Goal: Information Seeking & Learning: Learn about a topic

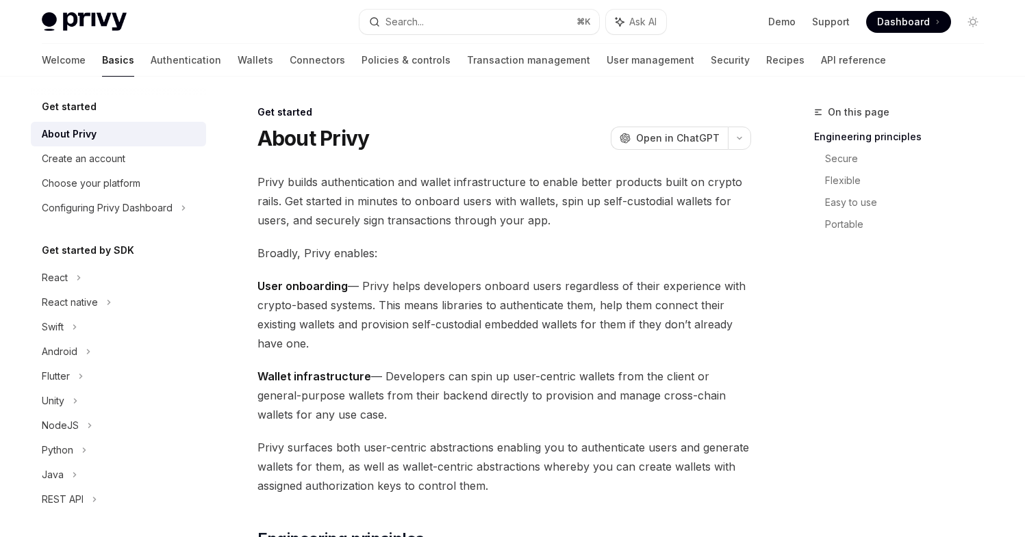
scroll to position [187, 0]
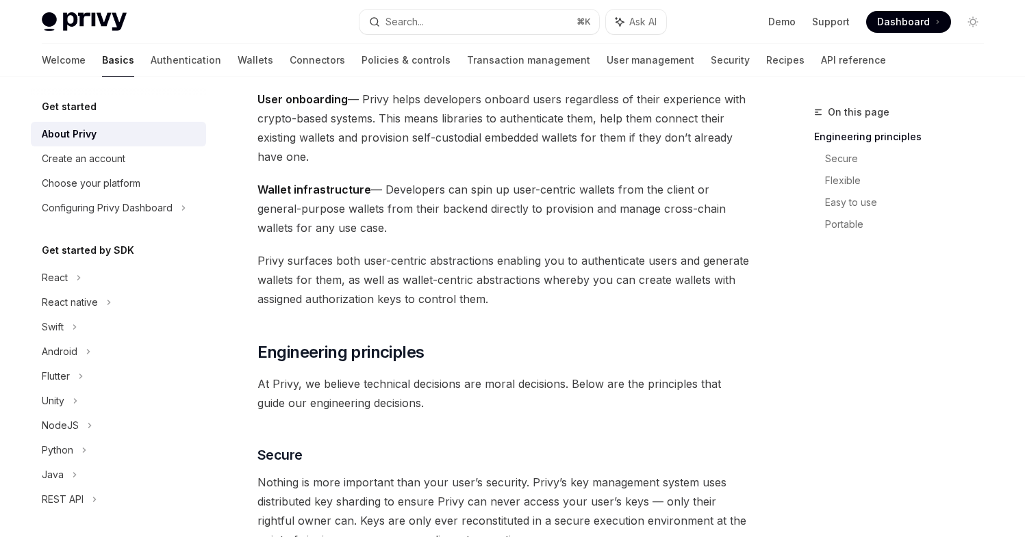
click at [392, 231] on span "Wallet infrastructure — Developers can spin up user-centric wallets from the cl…" at bounding box center [504, 209] width 494 height 58
drag, startPoint x: 392, startPoint y: 231, endPoint x: 238, endPoint y: 183, distance: 160.5
drag, startPoint x: 367, startPoint y: 161, endPoint x: 255, endPoint y: 103, distance: 125.9
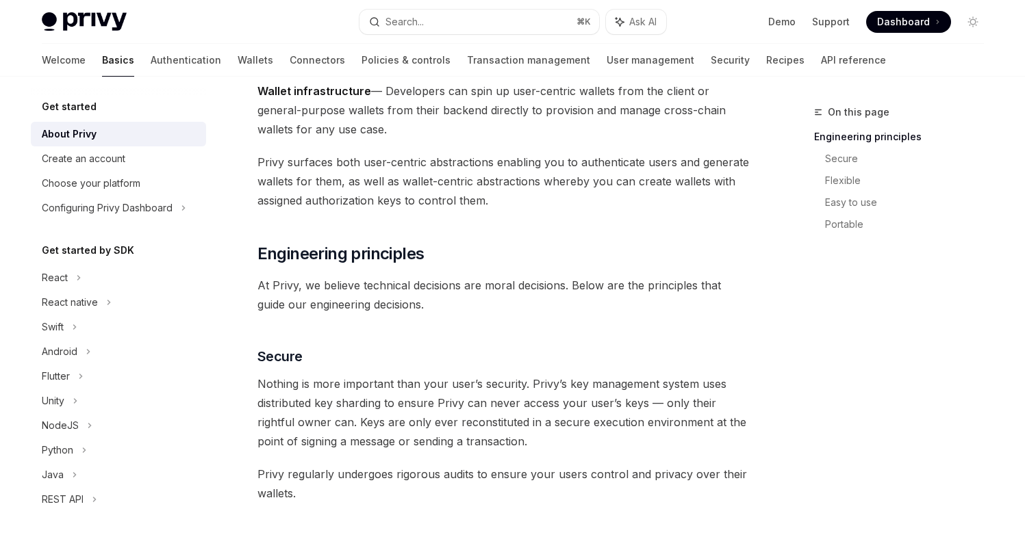
scroll to position [290, 0]
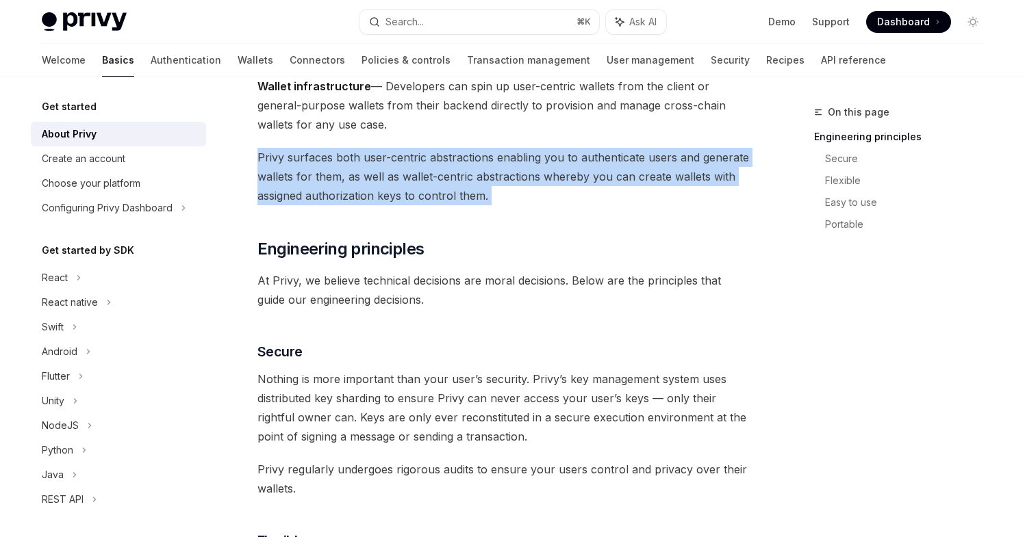
drag, startPoint x: 504, startPoint y: 208, endPoint x: 256, endPoint y: 159, distance: 252.7
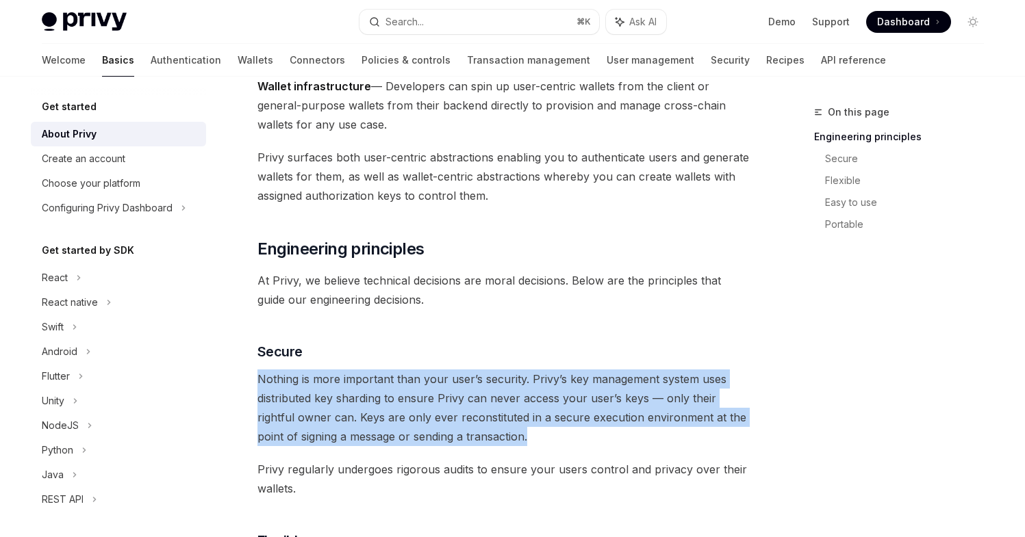
drag, startPoint x: 514, startPoint y: 438, endPoint x: 257, endPoint y: 373, distance: 265.5
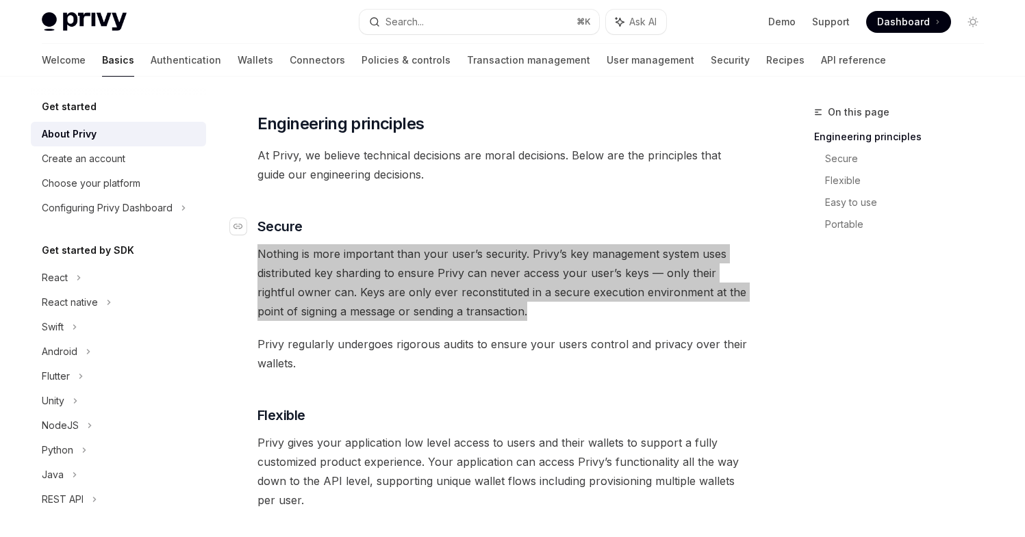
scroll to position [425, 0]
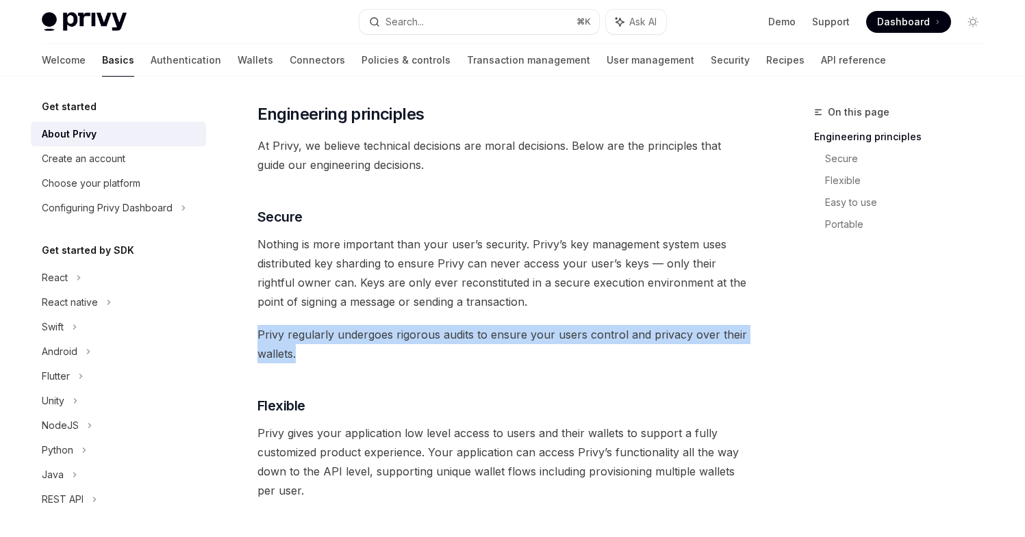
drag, startPoint x: 349, startPoint y: 362, endPoint x: 249, endPoint y: 344, distance: 102.2
click at [249, 344] on div "Get started About Privy OpenAI Open in ChatGPT OpenAI Open in ChatGPT Privy bui…" at bounding box center [376, 522] width 756 height 1687
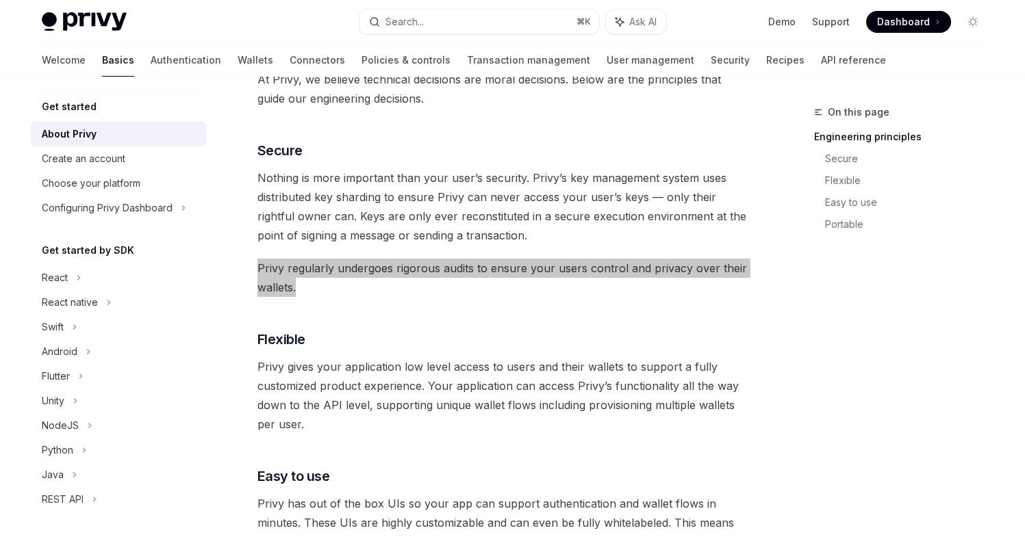
scroll to position [492, 0]
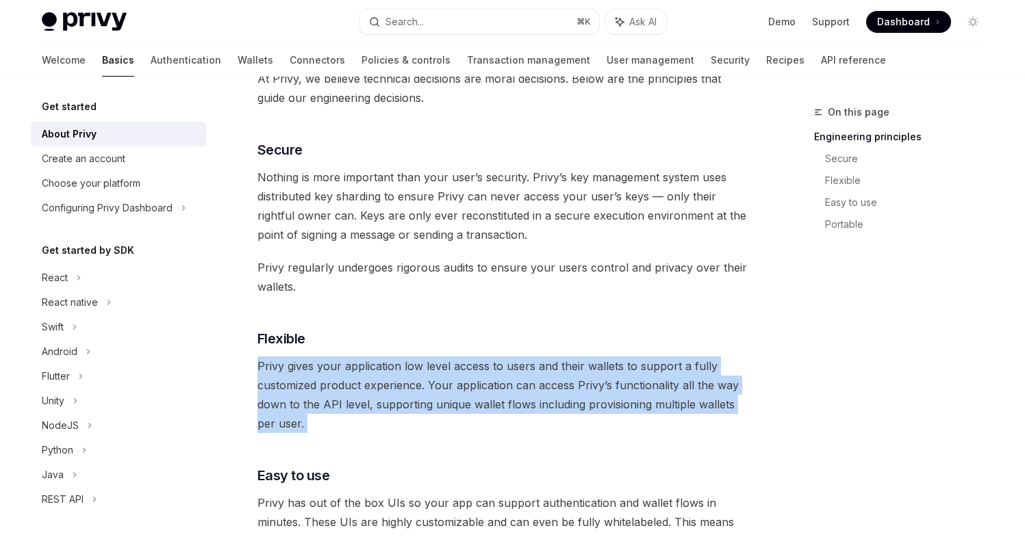
drag, startPoint x: 311, startPoint y: 435, endPoint x: 244, endPoint y: 359, distance: 101.9
click at [244, 359] on div "Get started About Privy OpenAI Open in ChatGPT OpenAI Open in ChatGPT Privy bui…" at bounding box center [376, 455] width 756 height 1687
click at [332, 414] on span "Privy gives your application low level access to users and their wallets to sup…" at bounding box center [504, 395] width 494 height 77
drag, startPoint x: 298, startPoint y: 420, endPoint x: 244, endPoint y: 374, distance: 71.4
click at [244, 374] on div "Get started About Privy OpenAI Open in ChatGPT OpenAI Open in ChatGPT Privy bui…" at bounding box center [376, 455] width 756 height 1687
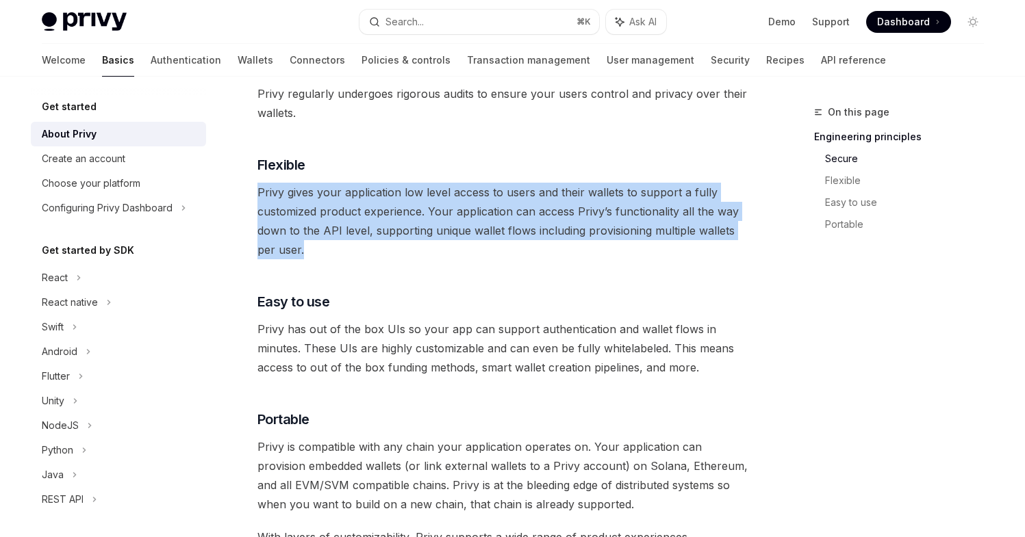
scroll to position [854, 0]
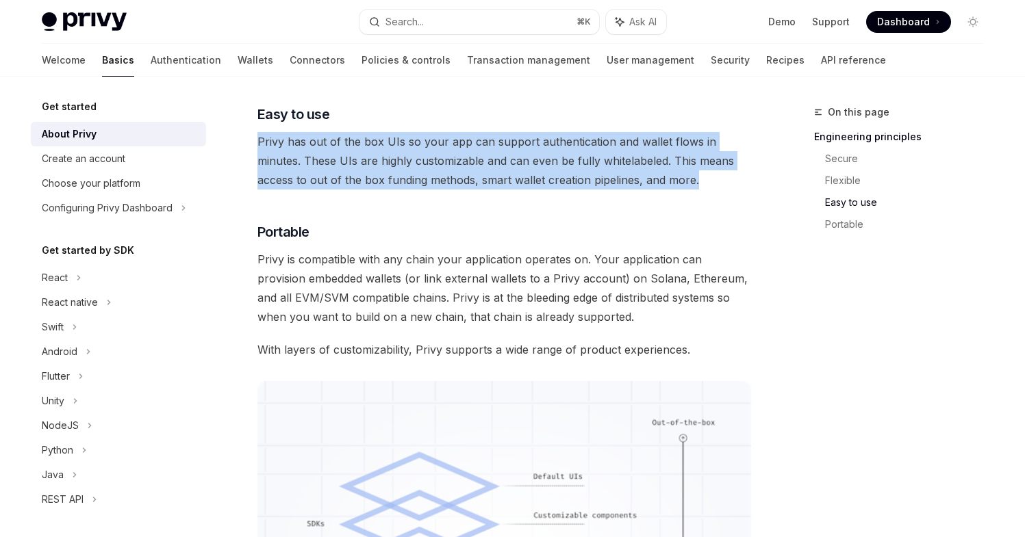
drag, startPoint x: 703, startPoint y: 186, endPoint x: 256, endPoint y: 140, distance: 449.4
click at [255, 140] on div "Get started About Privy OpenAI Open in ChatGPT OpenAI Open in ChatGPT Privy bui…" at bounding box center [376, 93] width 756 height 1687
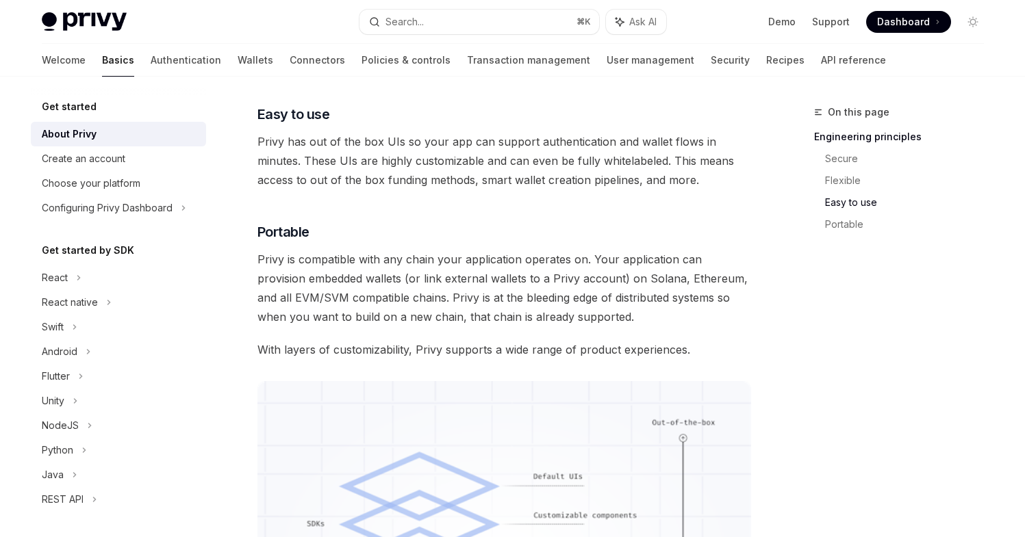
click at [587, 327] on div "Privy builds authentication and wallet infrastructure to enable better products…" at bounding box center [504, 26] width 494 height 1415
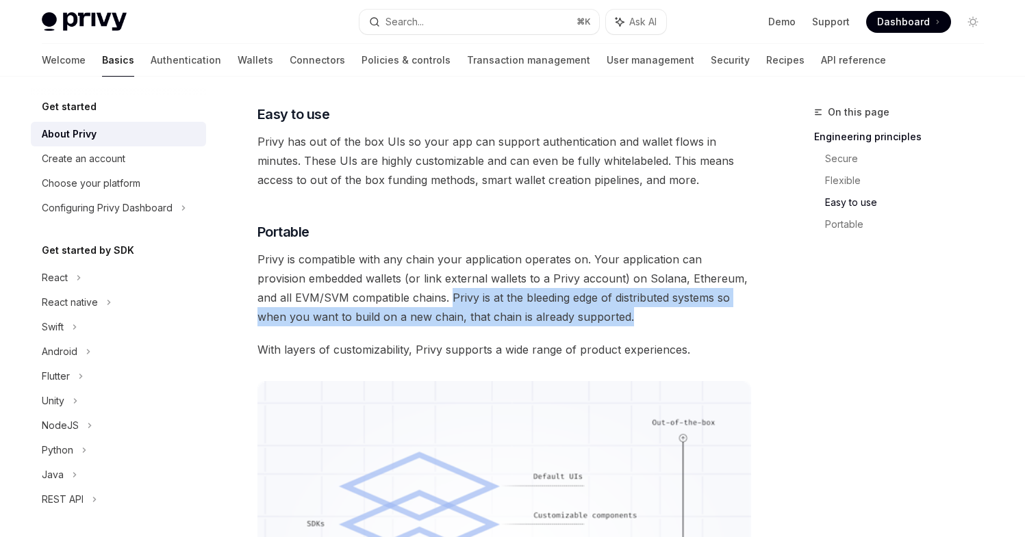
drag, startPoint x: 589, startPoint y: 320, endPoint x: 414, endPoint y: 296, distance: 176.9
click at [414, 296] on span "Privy is compatible with any chain your application operates on. Your applicati…" at bounding box center [504, 288] width 494 height 77
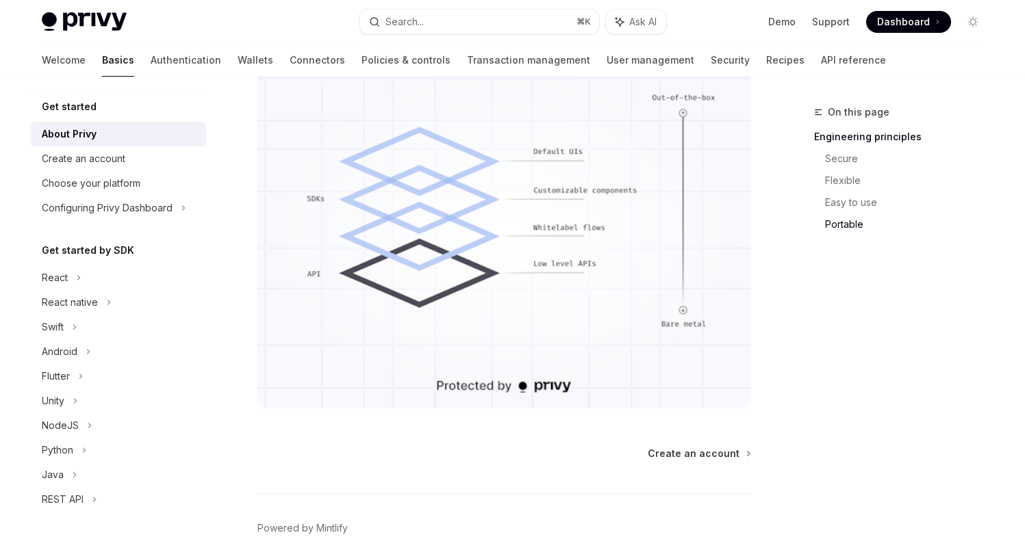
scroll to position [1254, 0]
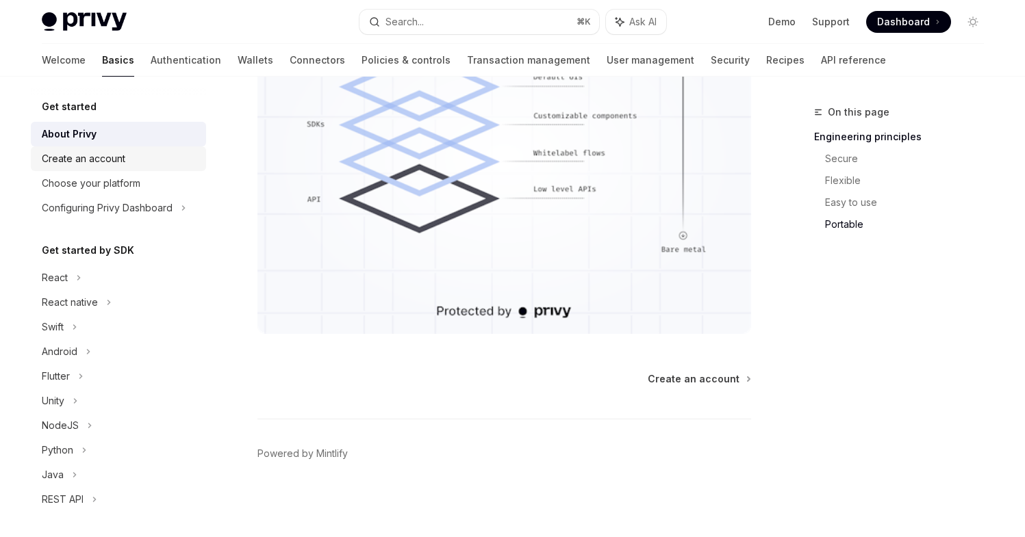
click at [138, 160] on div "Create an account" at bounding box center [120, 159] width 156 height 16
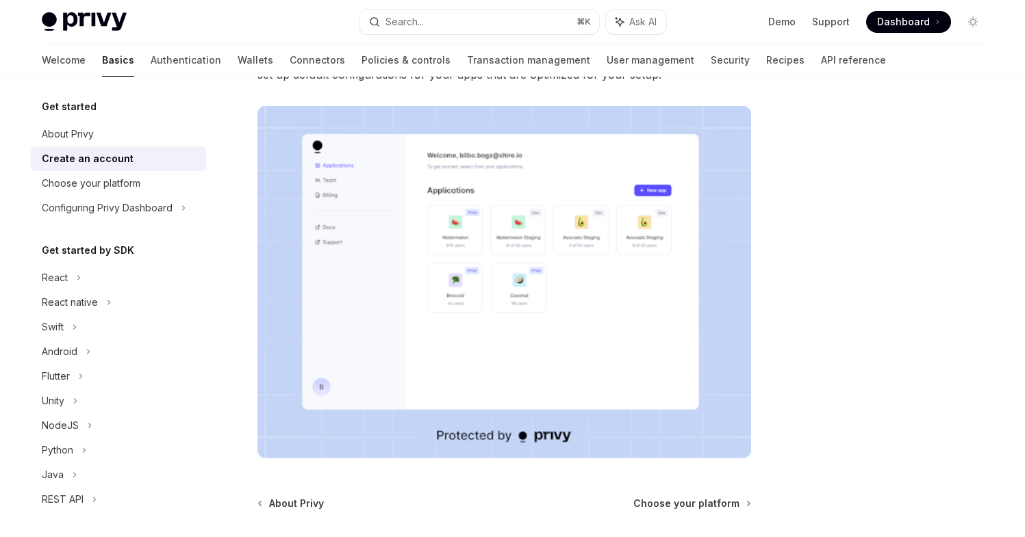
scroll to position [192, 0]
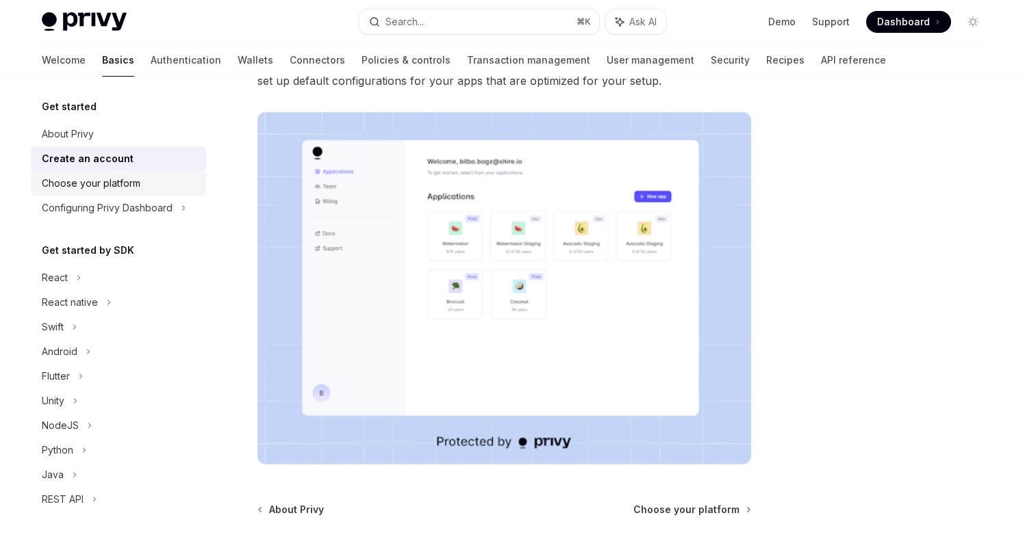
click at [149, 183] on div "Choose your platform" at bounding box center [120, 183] width 156 height 16
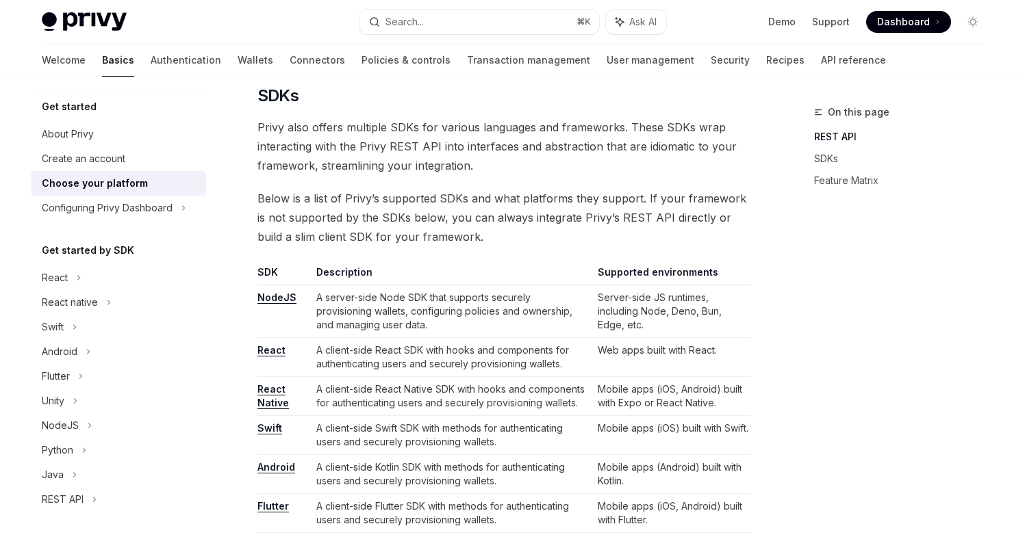
scroll to position [768, 0]
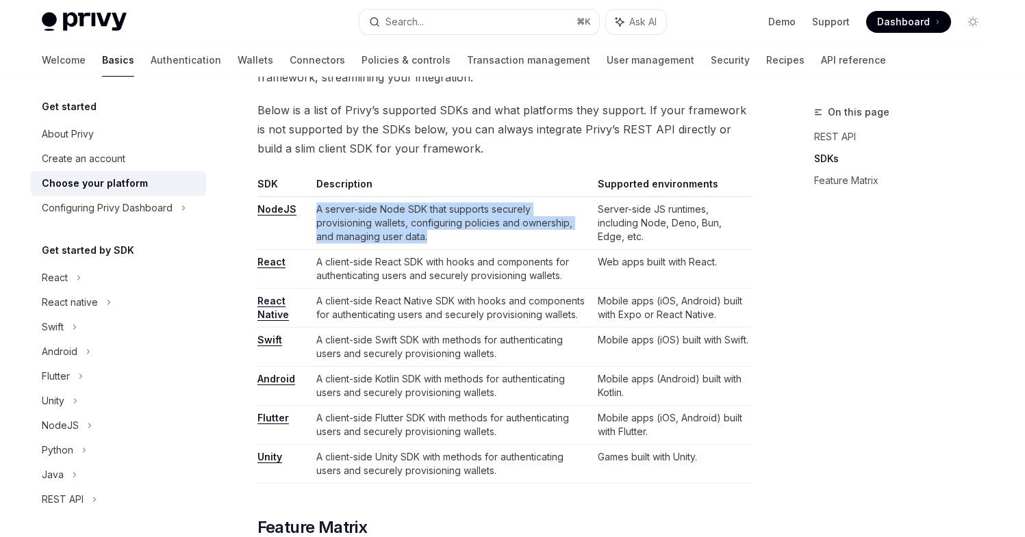
drag, startPoint x: 373, startPoint y: 238, endPoint x: 311, endPoint y: 207, distance: 69.5
click at [311, 207] on td "A server-side Node SDK that supports securely provisioning wallets, configuring…" at bounding box center [451, 223] width 281 height 53
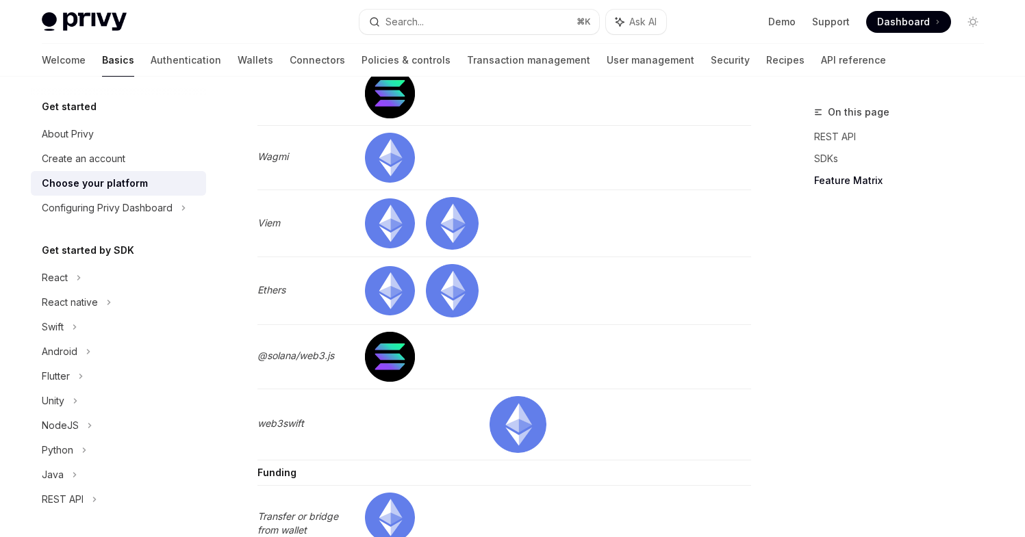
scroll to position [4199, 0]
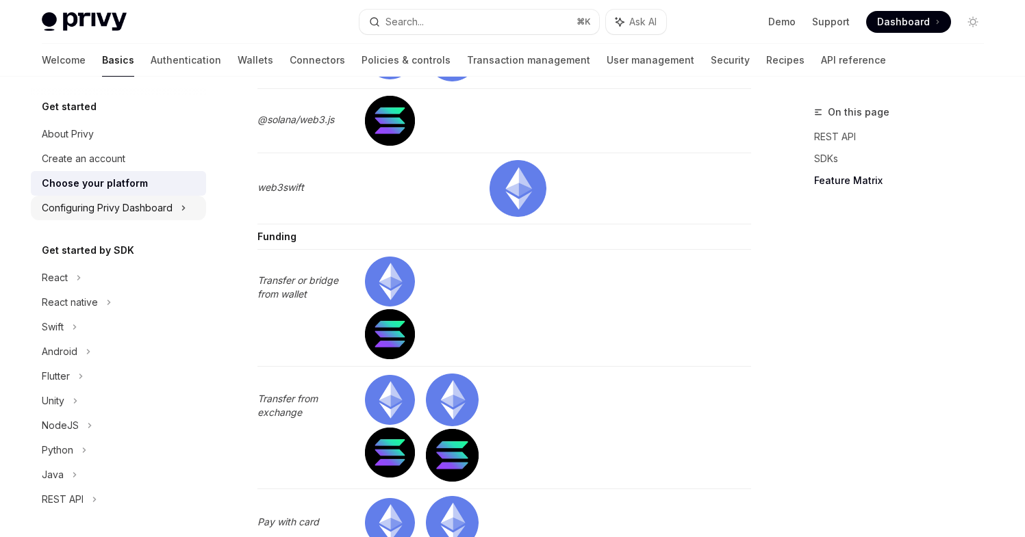
click at [121, 208] on div "Configuring Privy Dashboard" at bounding box center [107, 208] width 131 height 16
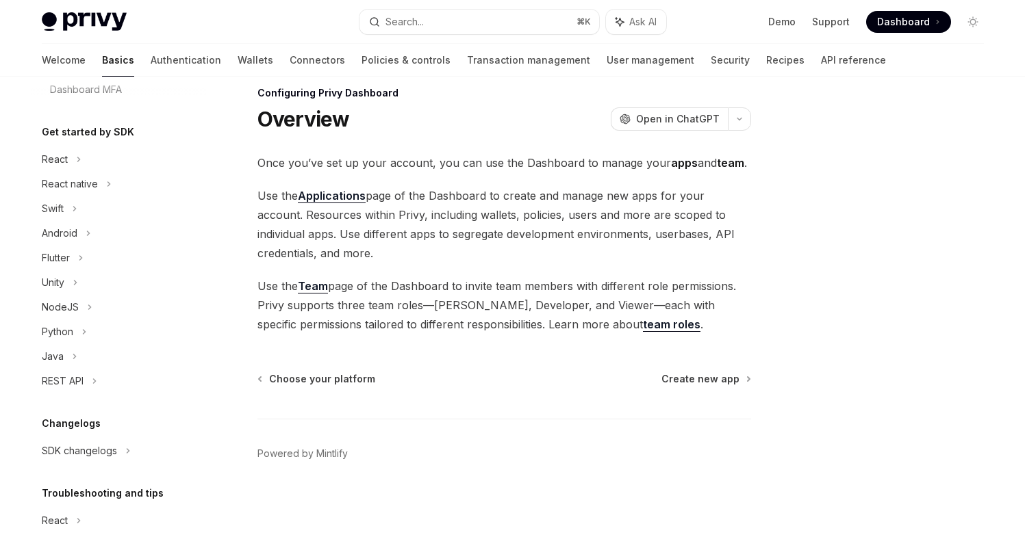
scroll to position [266, 0]
click at [76, 159] on icon at bounding box center [78, 160] width 5 height 16
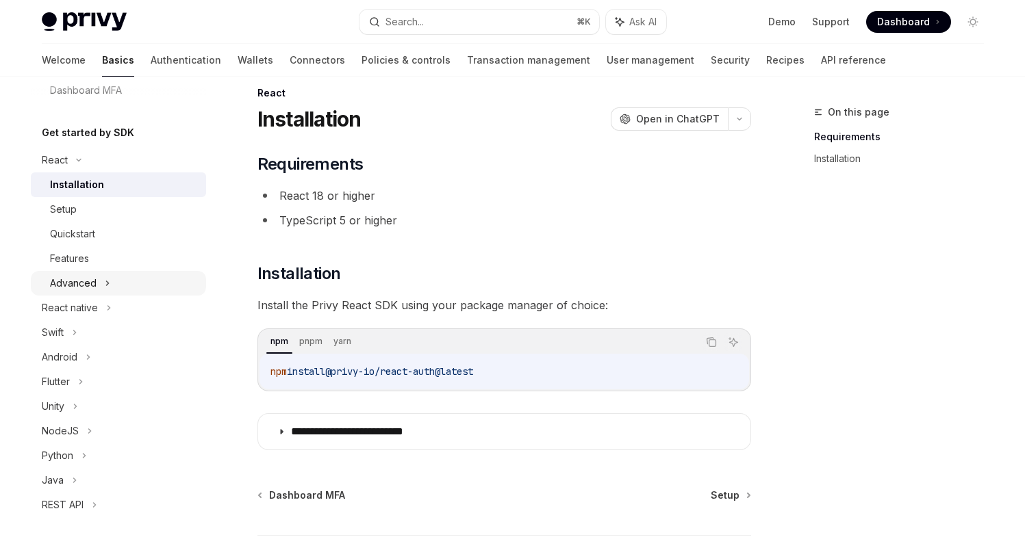
click at [108, 283] on icon at bounding box center [107, 283] width 5 height 16
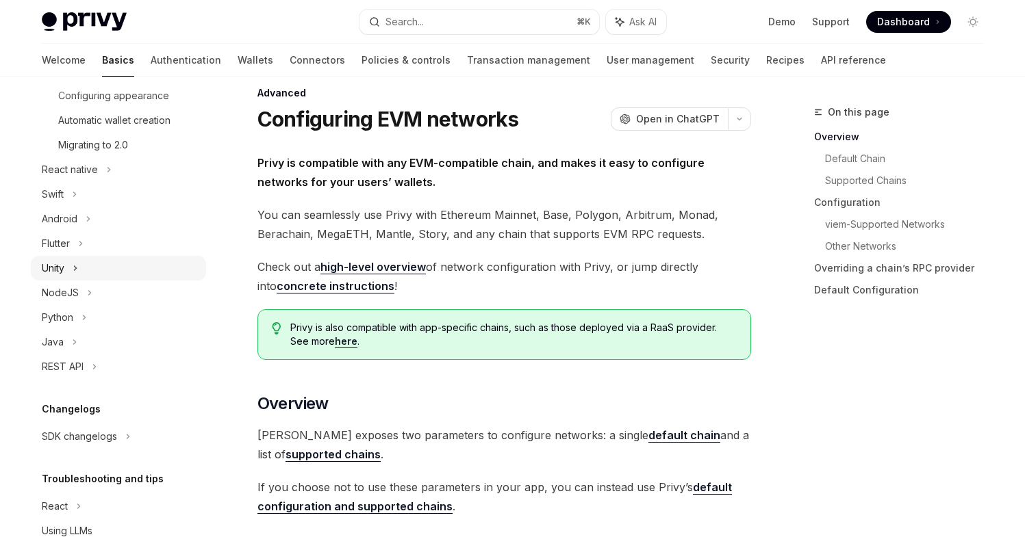
scroll to position [585, 0]
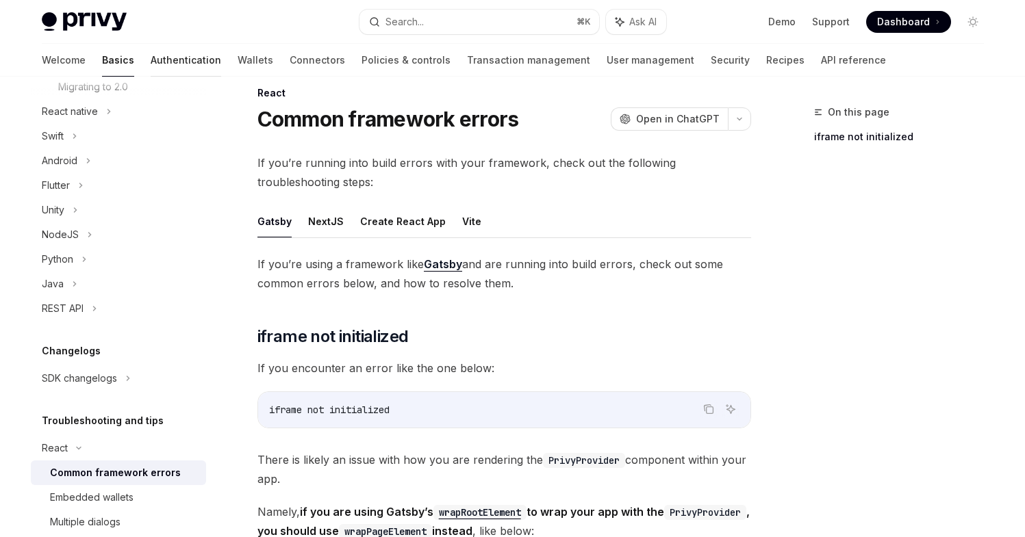
click at [151, 63] on link "Authentication" at bounding box center [186, 60] width 71 height 33
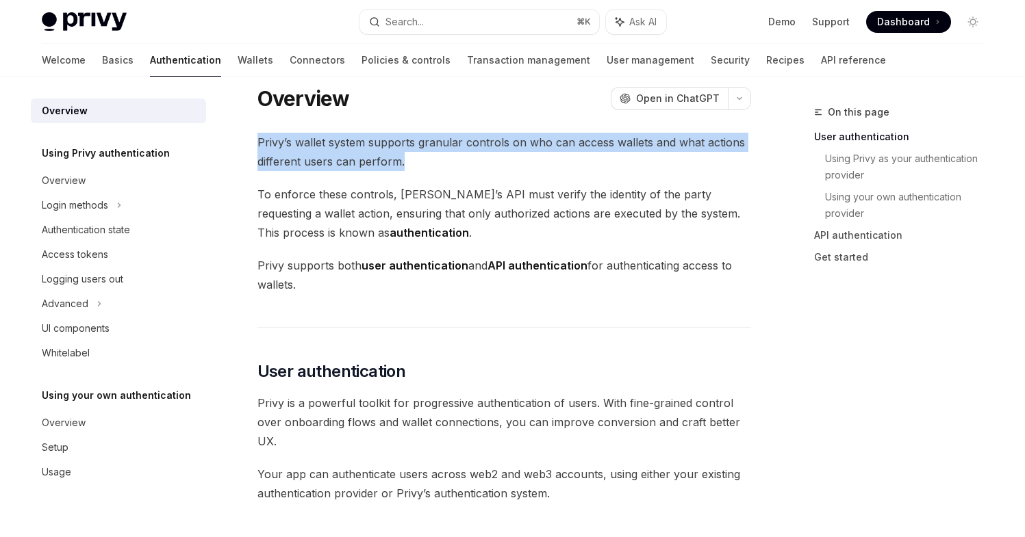
drag, startPoint x: 433, startPoint y: 162, endPoint x: 254, endPoint y: 132, distance: 181.2
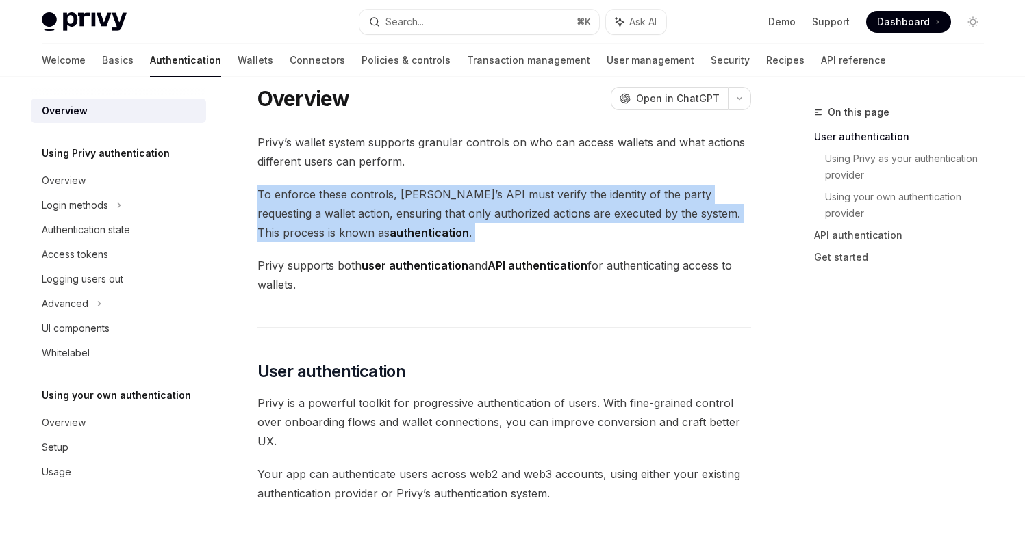
drag, startPoint x: 398, startPoint y: 242, endPoint x: 259, endPoint y: 203, distance: 144.6
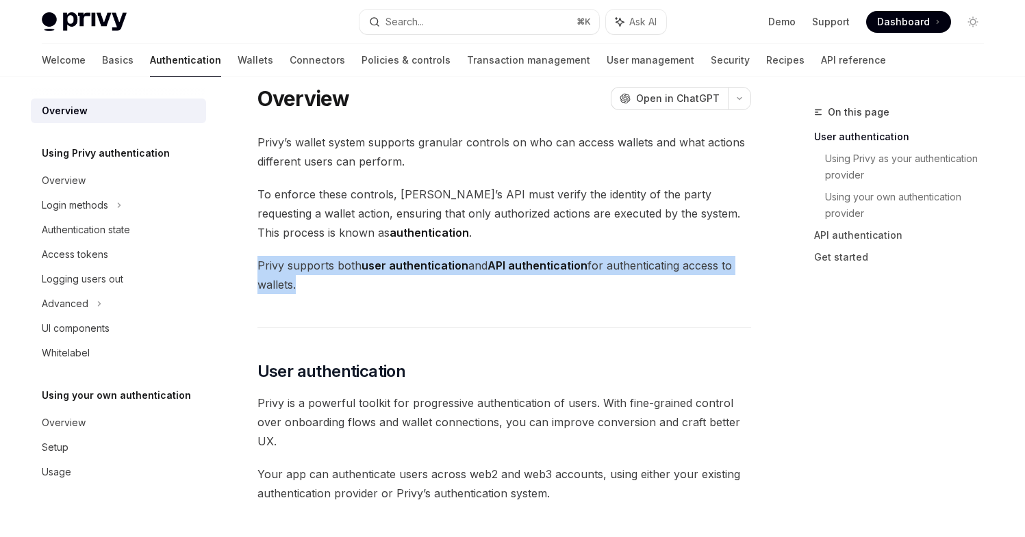
drag, startPoint x: 355, startPoint y: 298, endPoint x: 253, endPoint y: 264, distance: 107.4
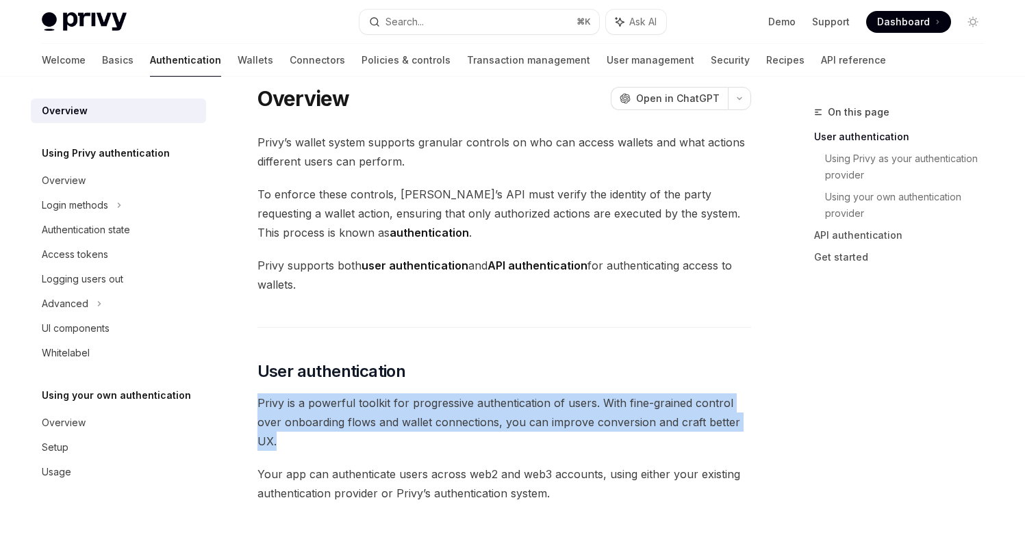
drag, startPoint x: 310, startPoint y: 444, endPoint x: 260, endPoint y: 410, distance: 60.2
click at [260, 410] on span "Privy is a powerful toolkit for progressive authentication of users. With fine-…" at bounding box center [504, 423] width 494 height 58
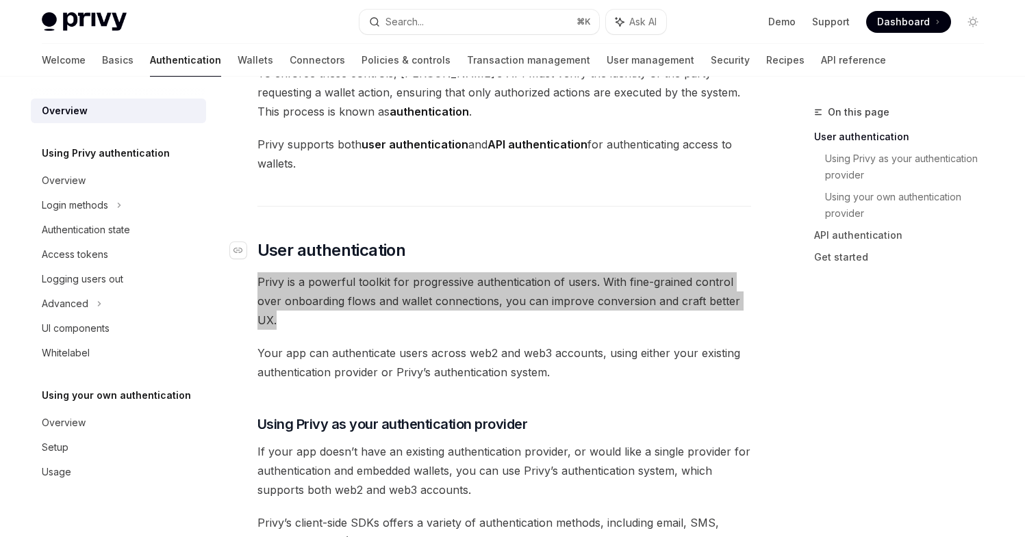
scroll to position [153, 0]
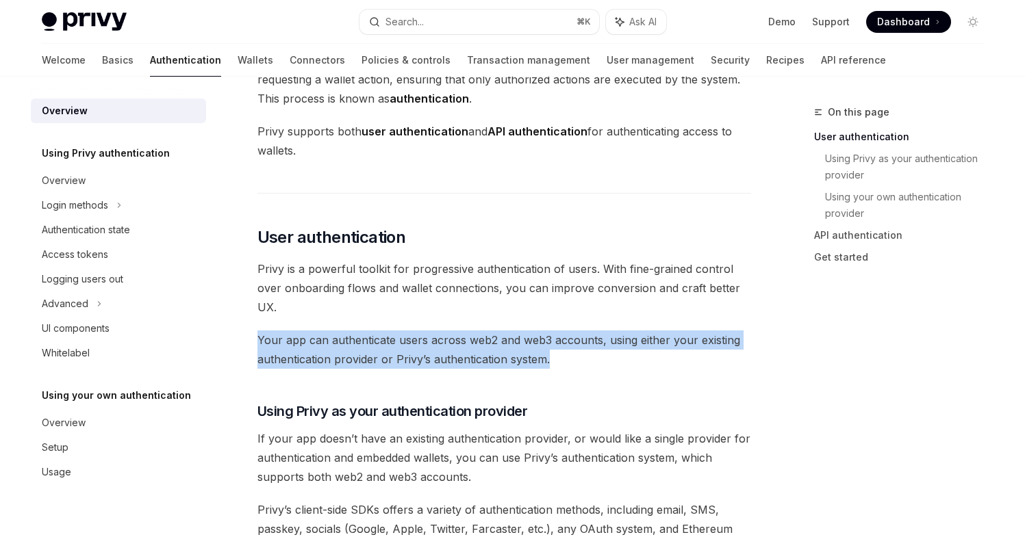
drag, startPoint x: 561, startPoint y: 361, endPoint x: 247, endPoint y: 341, distance: 314.9
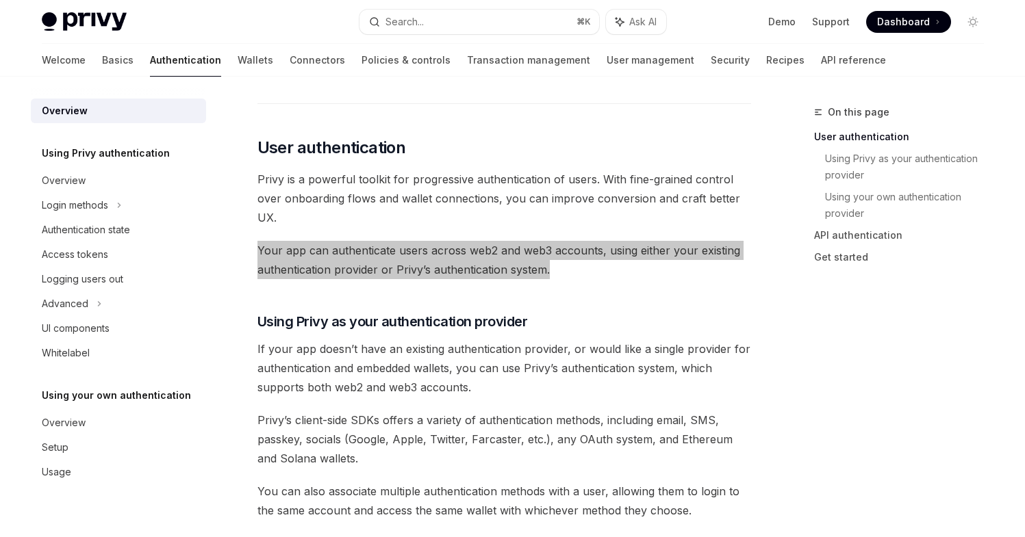
scroll to position [266, 0]
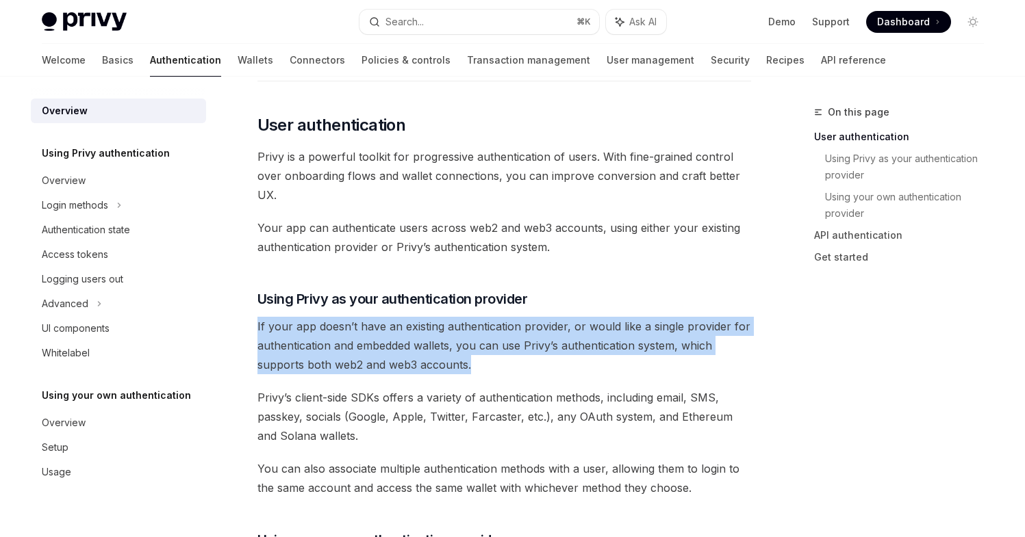
drag, startPoint x: 507, startPoint y: 366, endPoint x: 257, endPoint y: 327, distance: 253.6
click at [257, 327] on span "If your app doesn’t have an existing authentication provider, or would like a s…" at bounding box center [504, 346] width 494 height 58
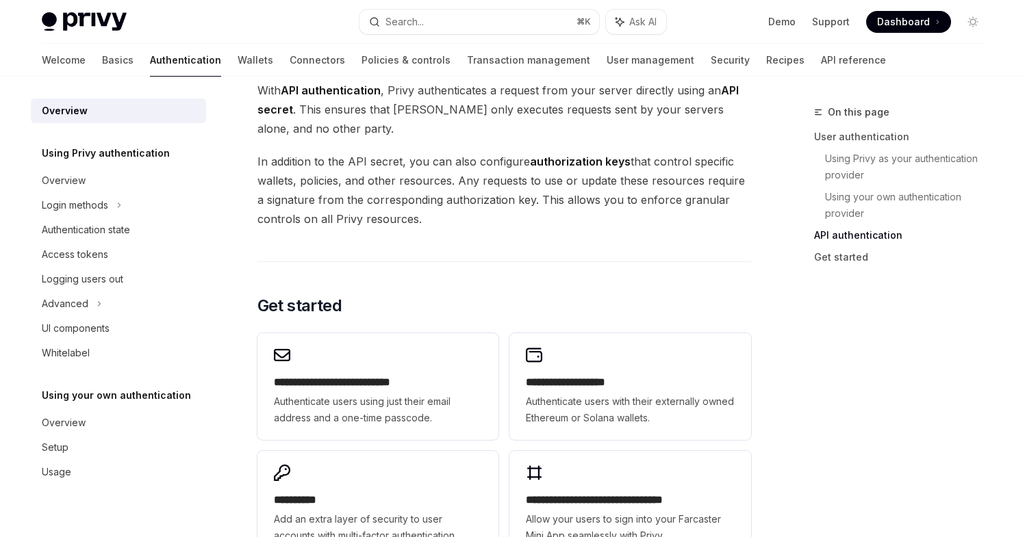
scroll to position [1181, 0]
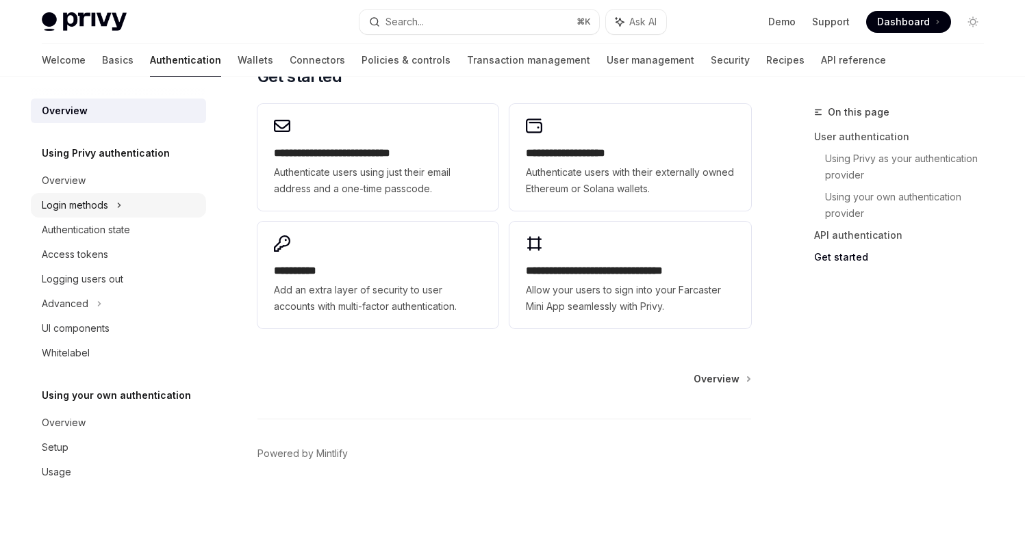
click at [118, 203] on icon at bounding box center [119, 205] width 2 height 4
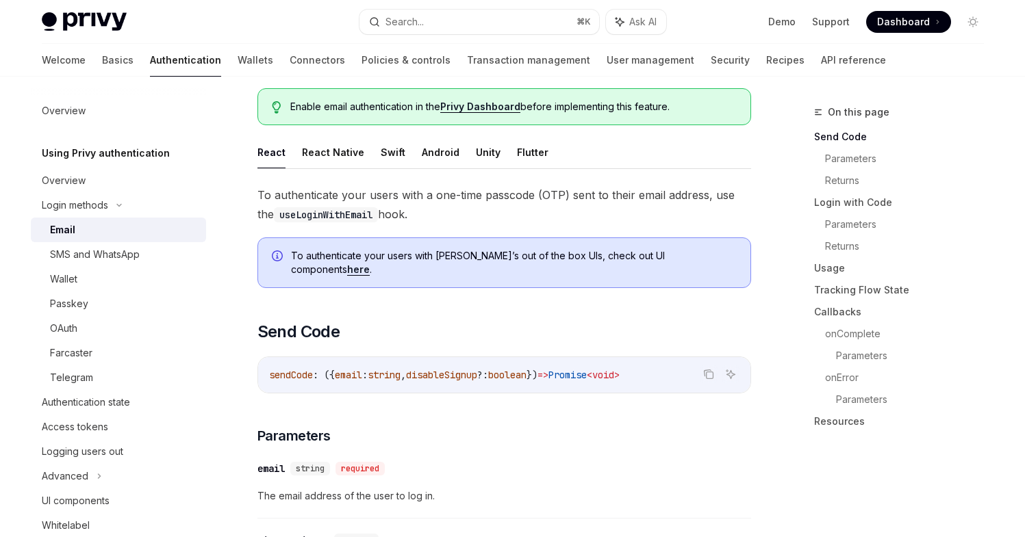
scroll to position [256, 0]
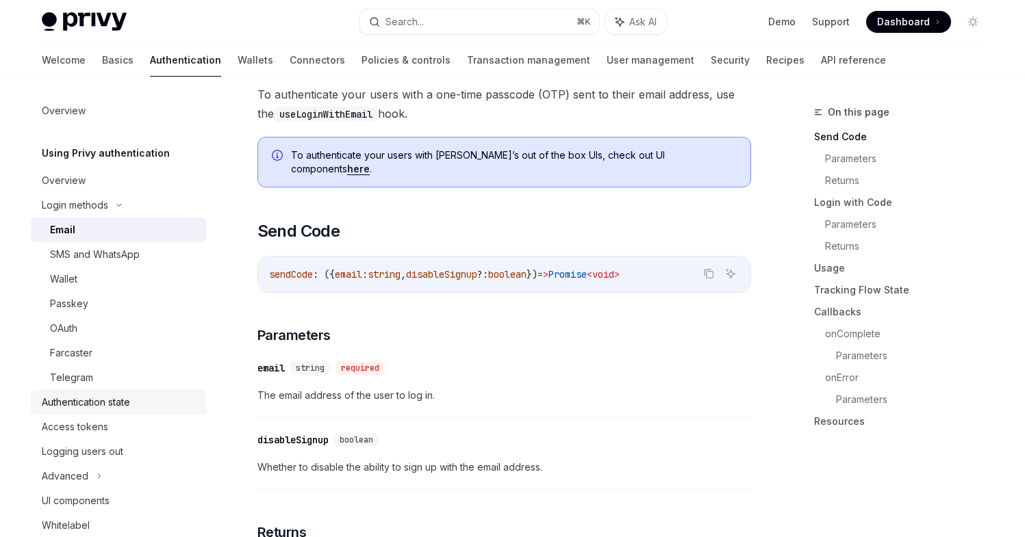
click at [123, 407] on div "Authentication state" at bounding box center [86, 402] width 88 height 16
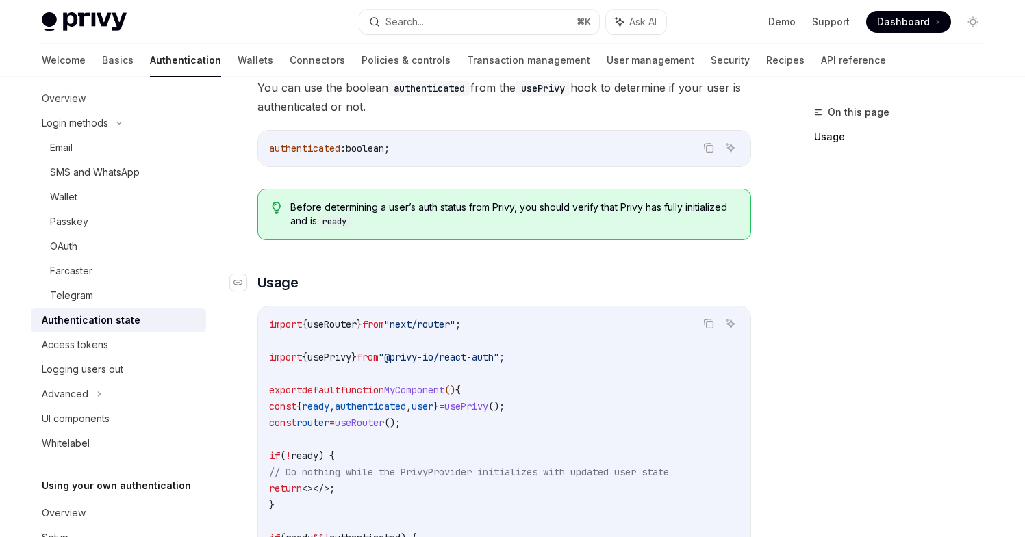
scroll to position [164, 0]
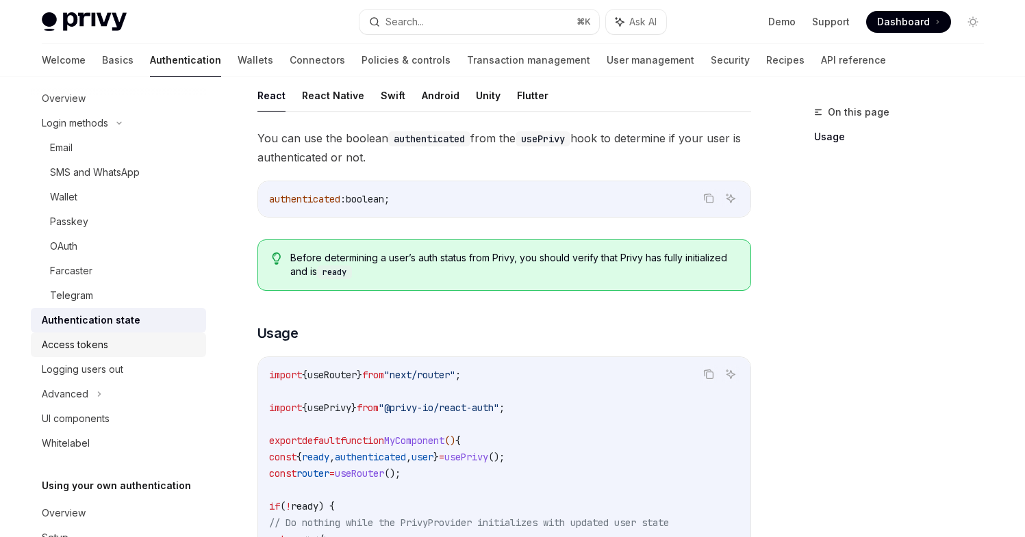
click at [85, 343] on div "Access tokens" at bounding box center [75, 345] width 66 height 16
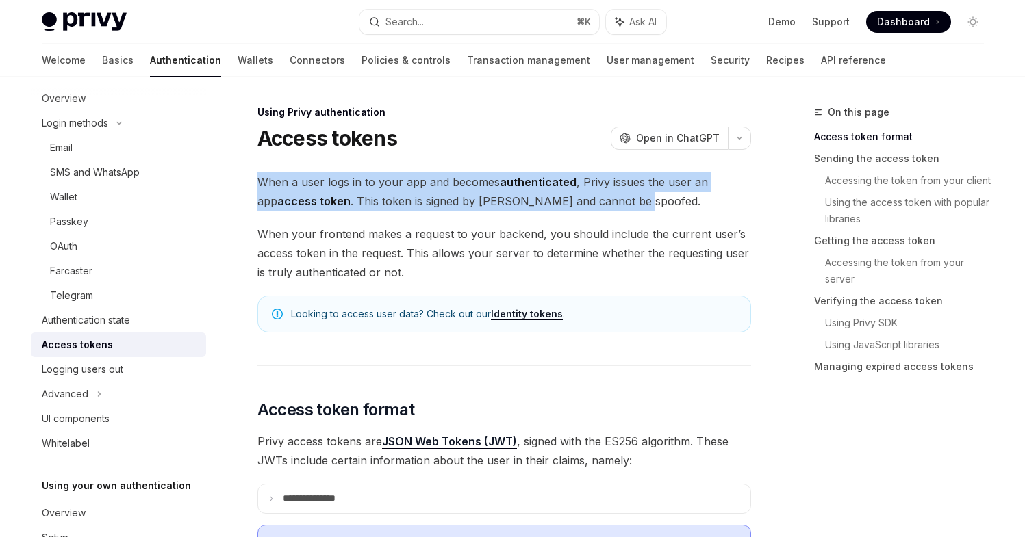
drag, startPoint x: 616, startPoint y: 194, endPoint x: 254, endPoint y: 177, distance: 362.6
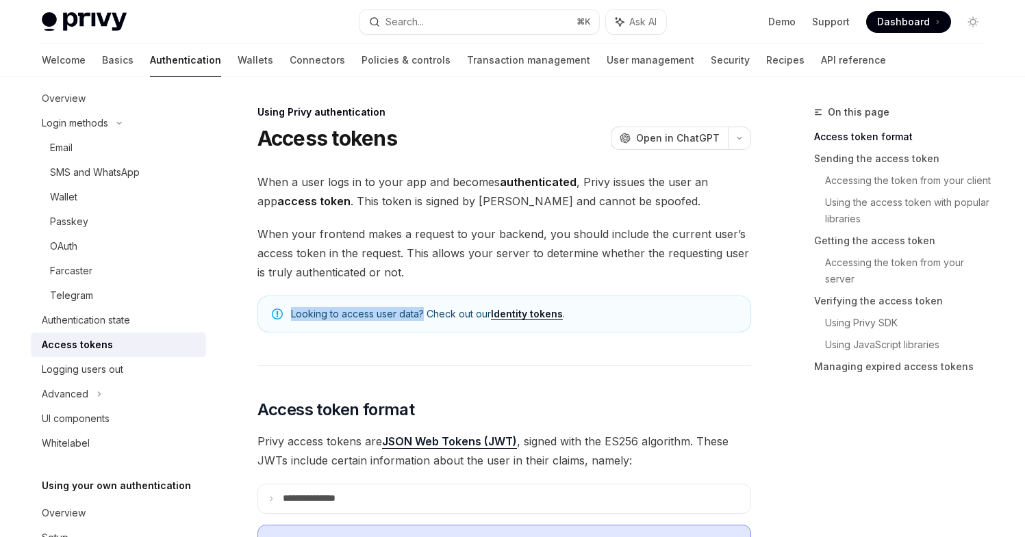
drag, startPoint x: 421, startPoint y: 312, endPoint x: 290, endPoint y: 309, distance: 131.5
click at [290, 309] on div "Looking to access user data? Check out our Identity tokens ." at bounding box center [504, 314] width 494 height 37
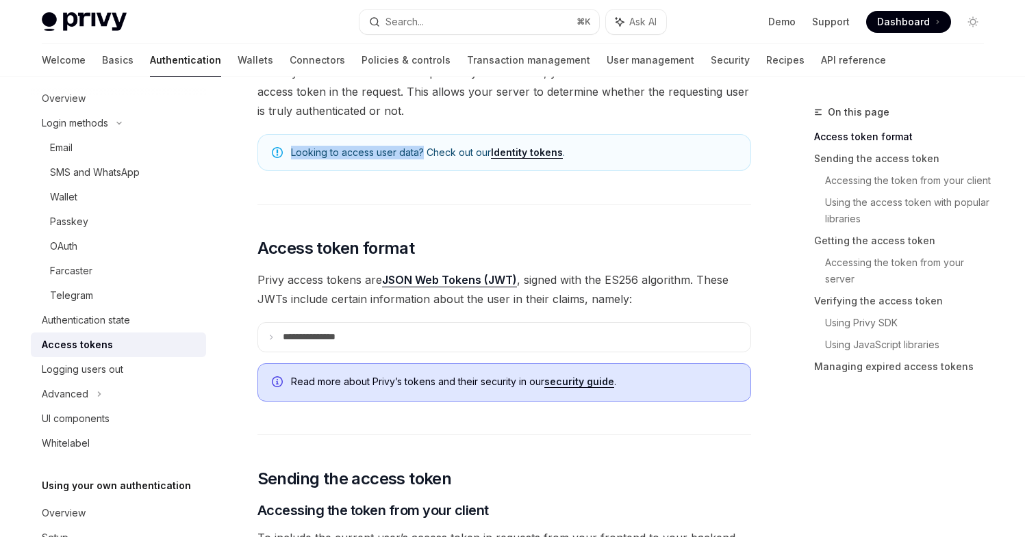
scroll to position [172, 0]
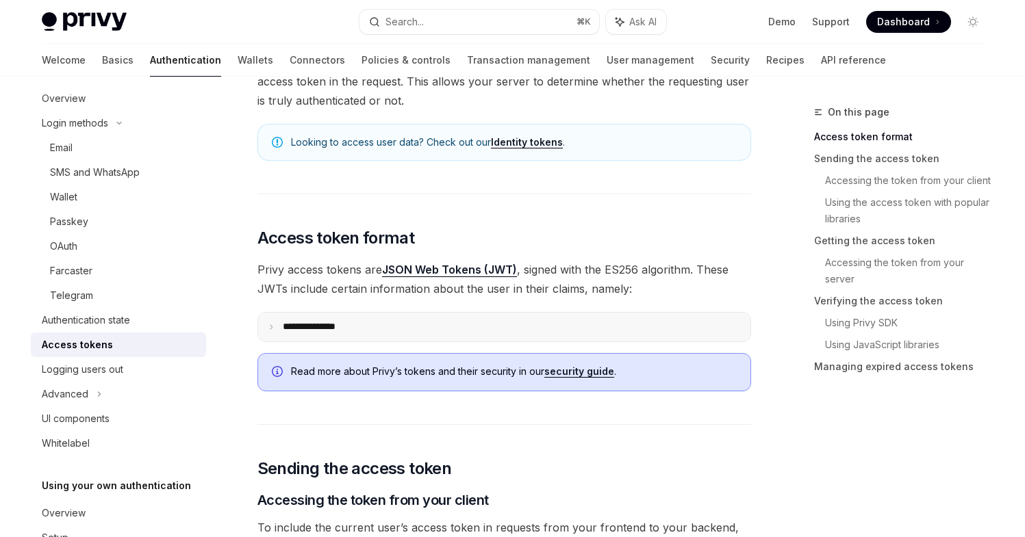
click at [318, 326] on p "**********" at bounding box center [320, 327] width 75 height 12
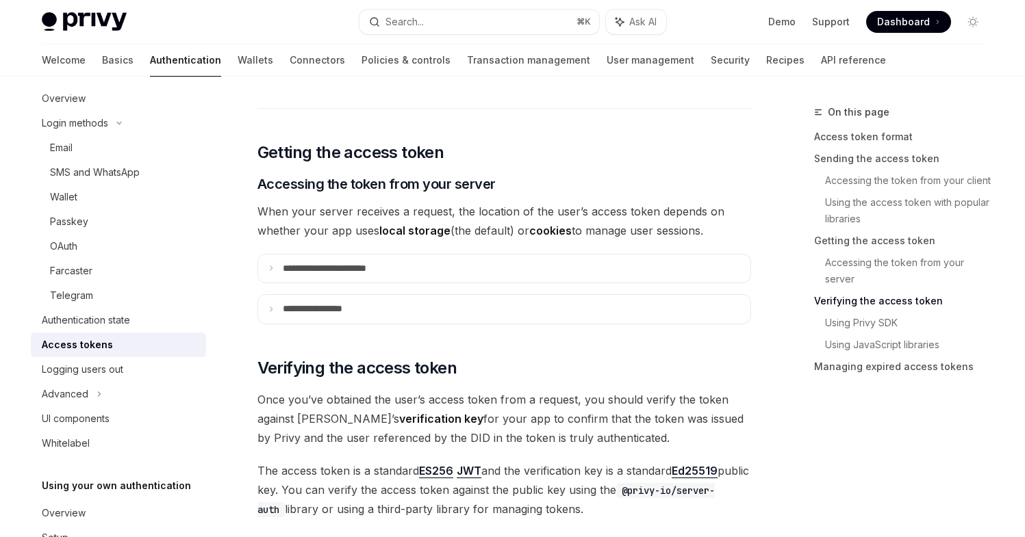
scroll to position [2153, 0]
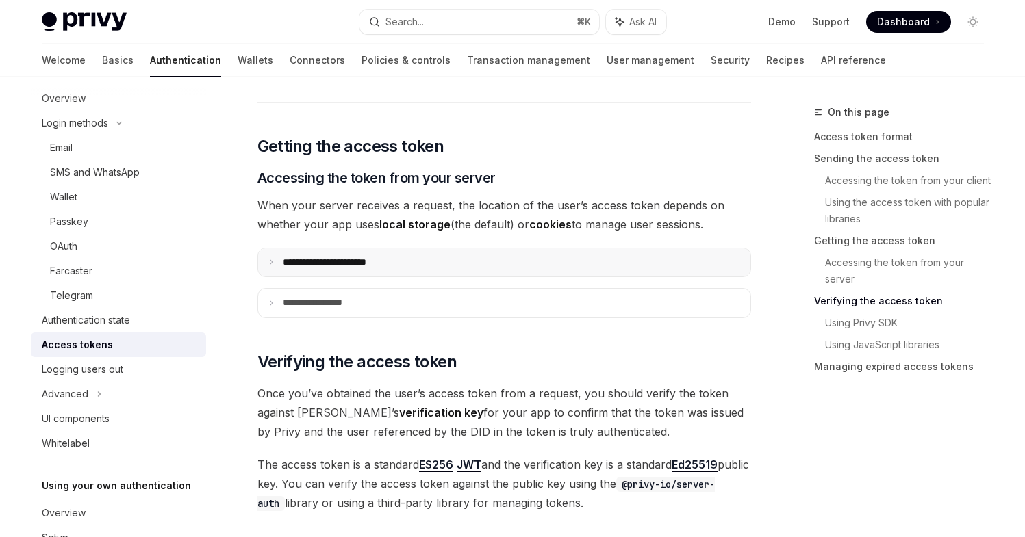
click at [355, 258] on p "**********" at bounding box center [340, 263] width 114 height 12
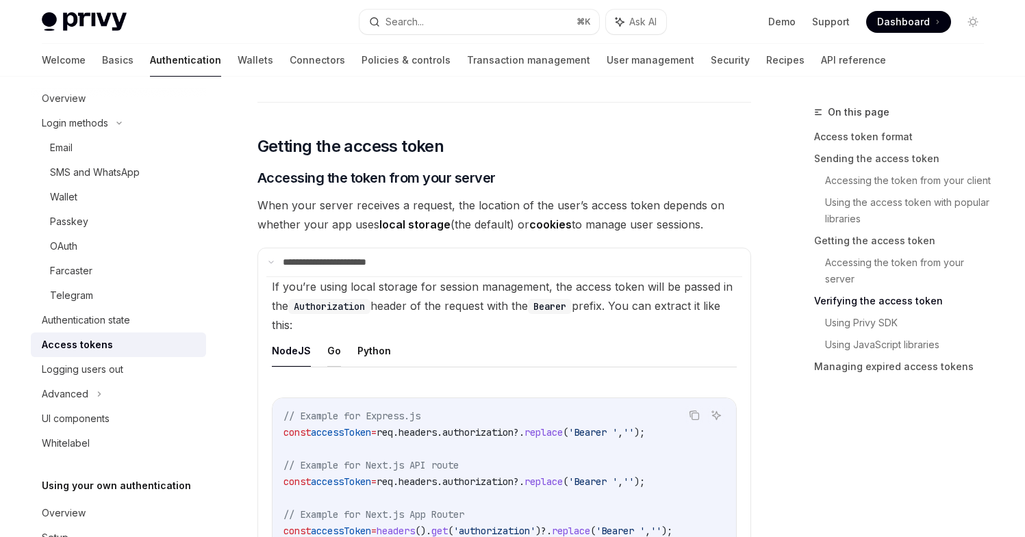
click at [330, 346] on button "Go" at bounding box center [334, 351] width 14 height 32
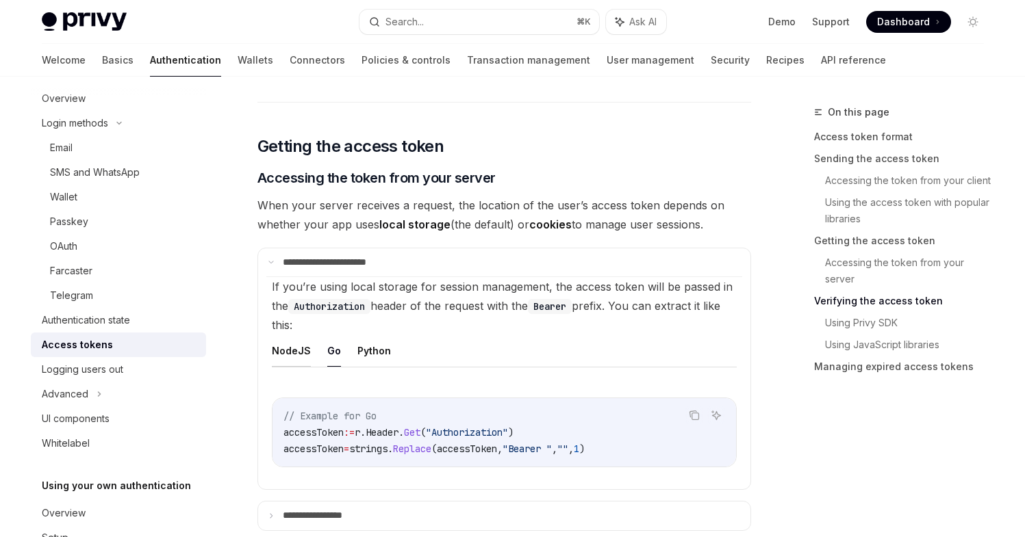
click at [294, 351] on button "NodeJS" at bounding box center [291, 351] width 39 height 32
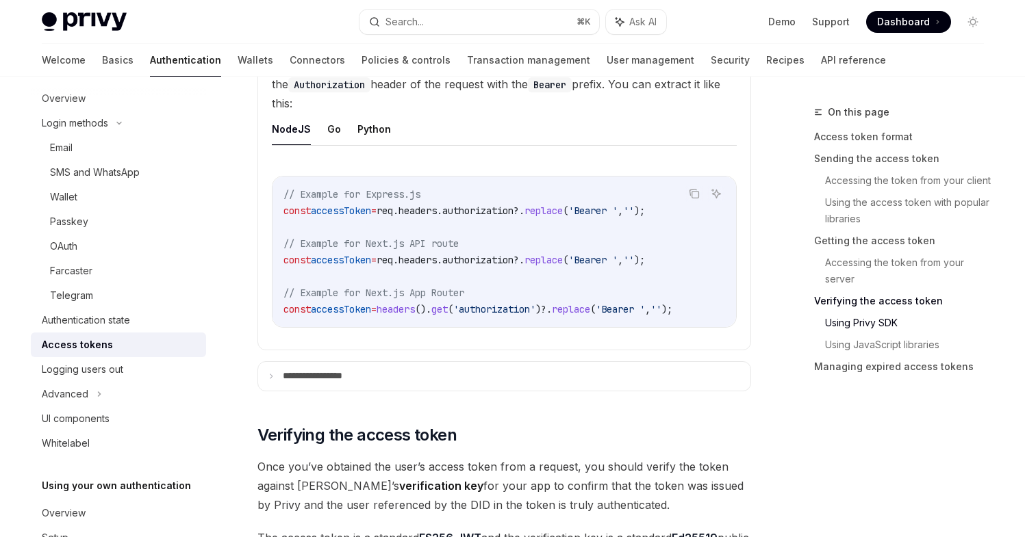
scroll to position [2377, 0]
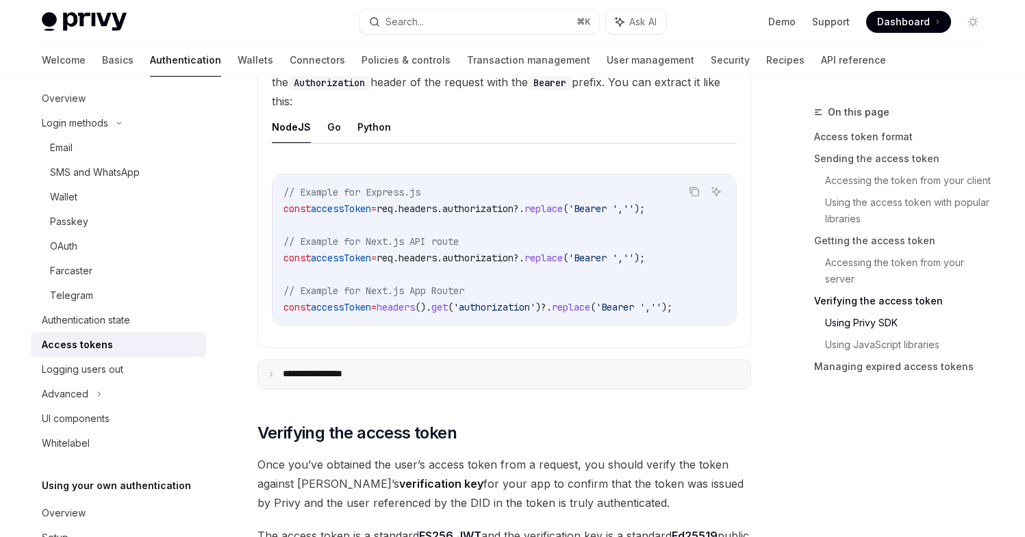
click at [346, 388] on summary "**********" at bounding box center [504, 374] width 492 height 29
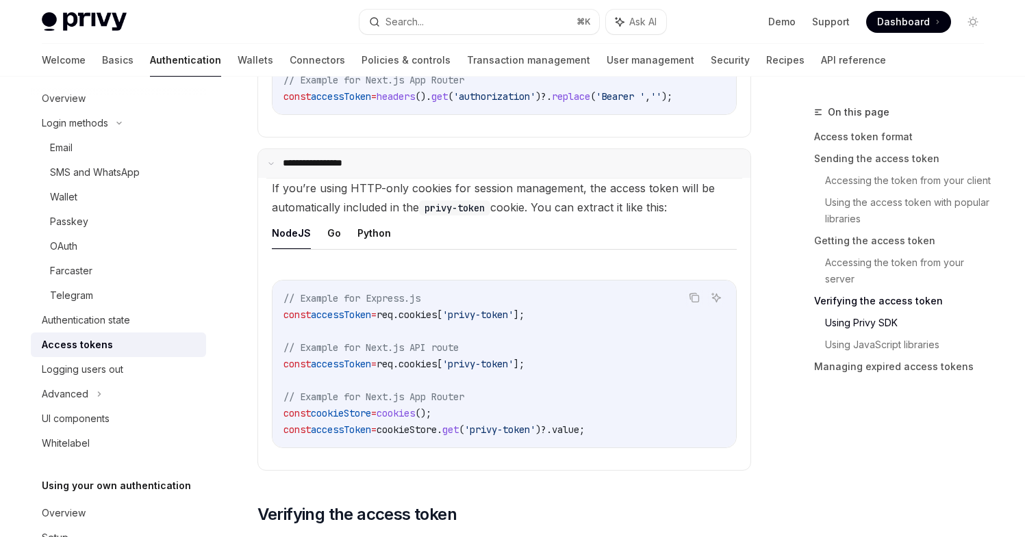
scroll to position [2611, 0]
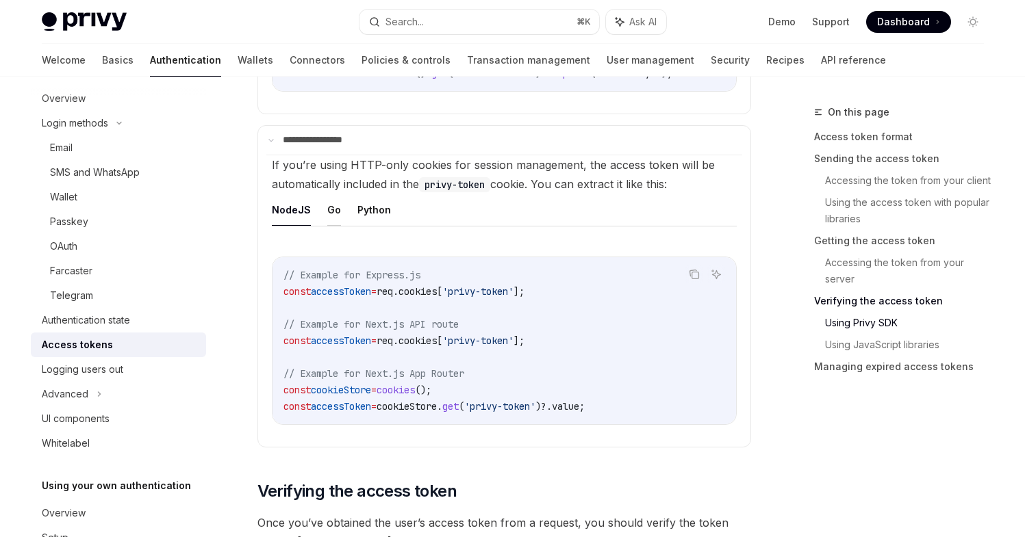
click at [333, 215] on button "Go" at bounding box center [334, 210] width 14 height 32
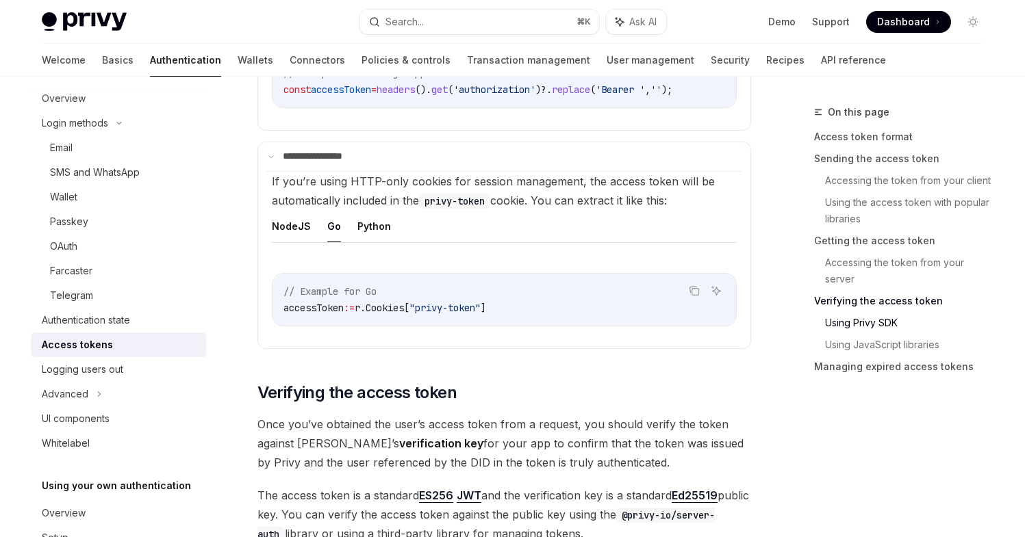
scroll to position [2592, 0]
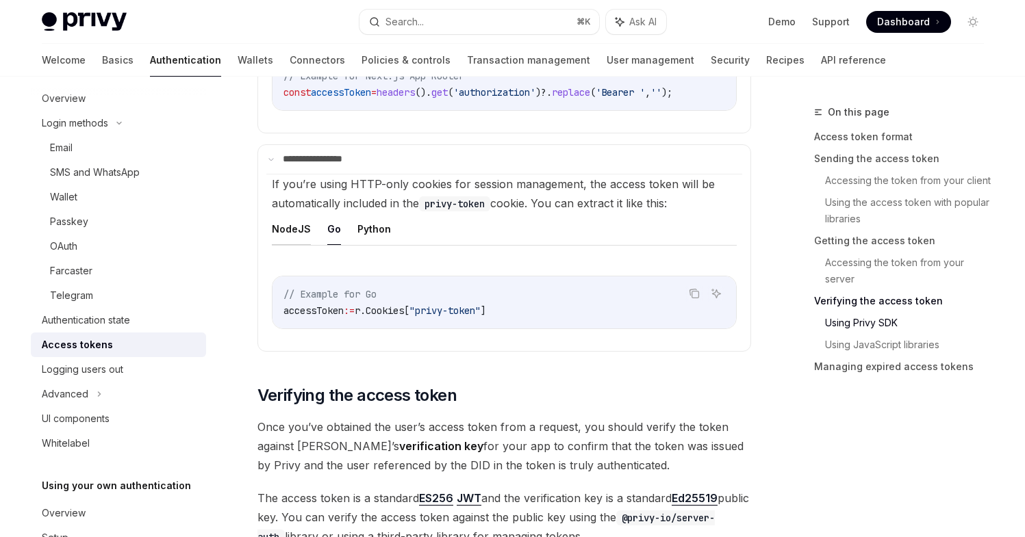
click at [297, 235] on button "NodeJS" at bounding box center [291, 229] width 39 height 32
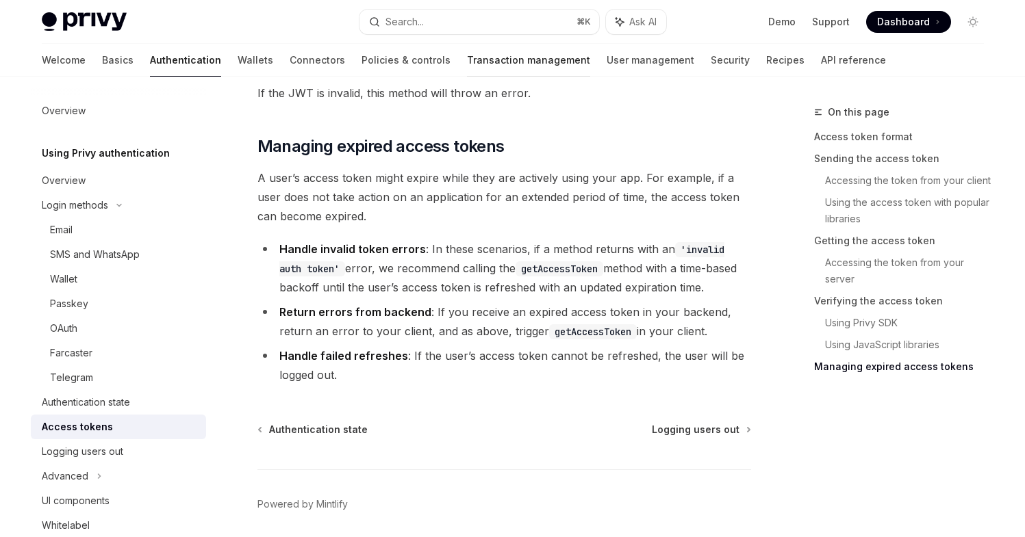
click at [467, 58] on link "Transaction management" at bounding box center [528, 60] width 123 height 33
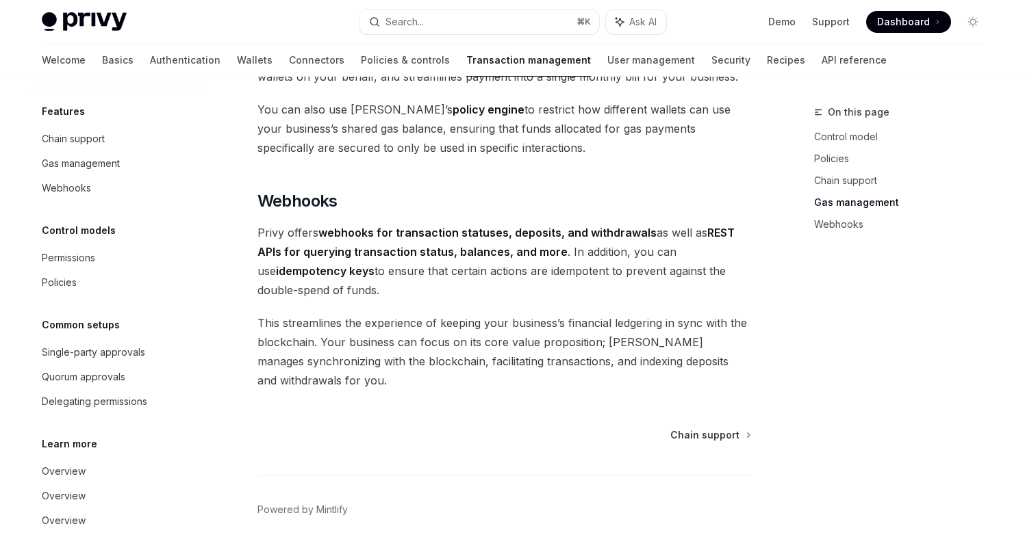
scroll to position [65, 0]
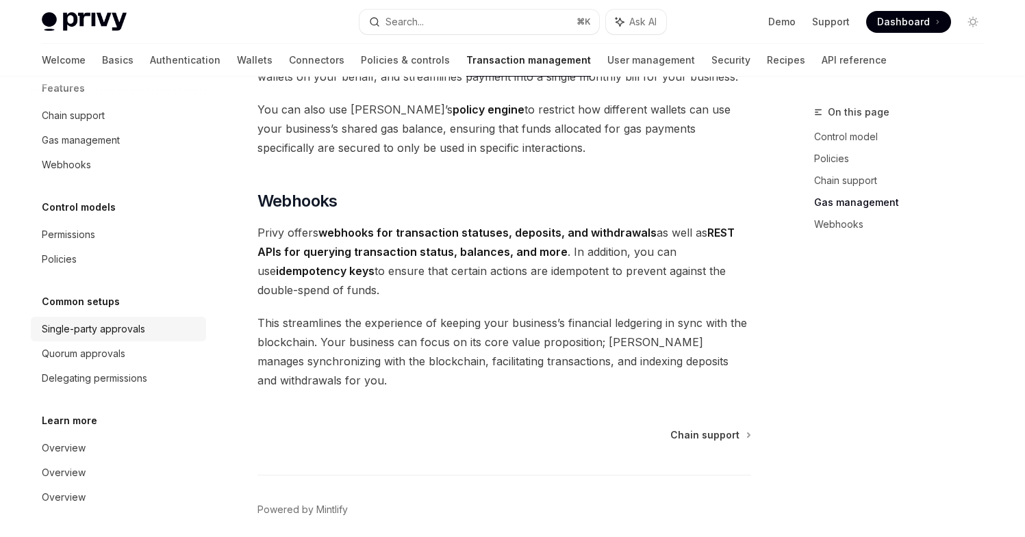
click at [106, 333] on div "Single-party approvals" at bounding box center [93, 329] width 103 height 16
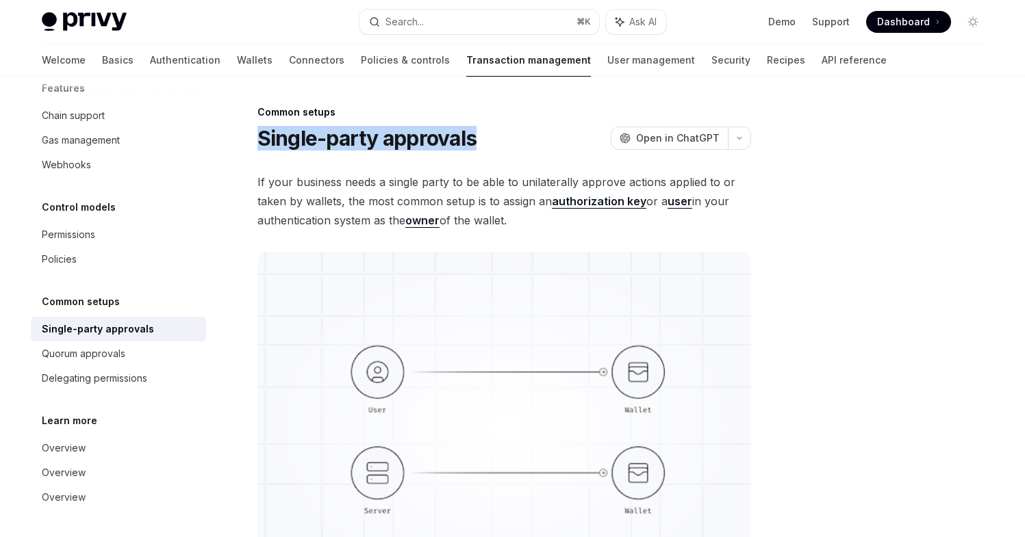
drag, startPoint x: 490, startPoint y: 138, endPoint x: 257, endPoint y: 140, distance: 232.8
click at [257, 140] on div "Common setups Single-party approvals OpenAI Open in ChatGPT OpenAI Open in Chat…" at bounding box center [376, 515] width 756 height 822
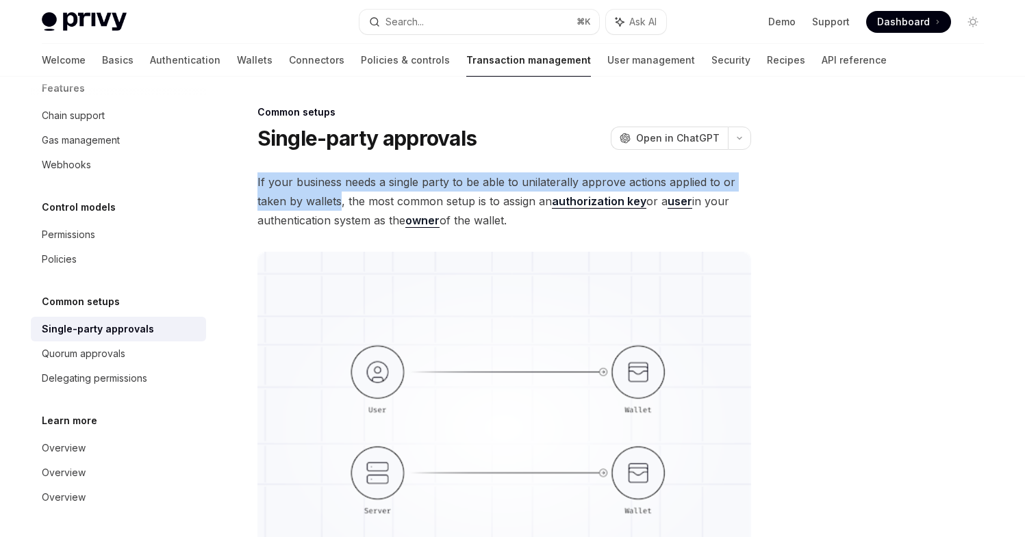
drag, startPoint x: 341, startPoint y: 205, endPoint x: 254, endPoint y: 181, distance: 90.2
click at [254, 181] on div "Common setups Single-party approvals OpenAI Open in ChatGPT OpenAI Open in Chat…" at bounding box center [376, 515] width 756 height 822
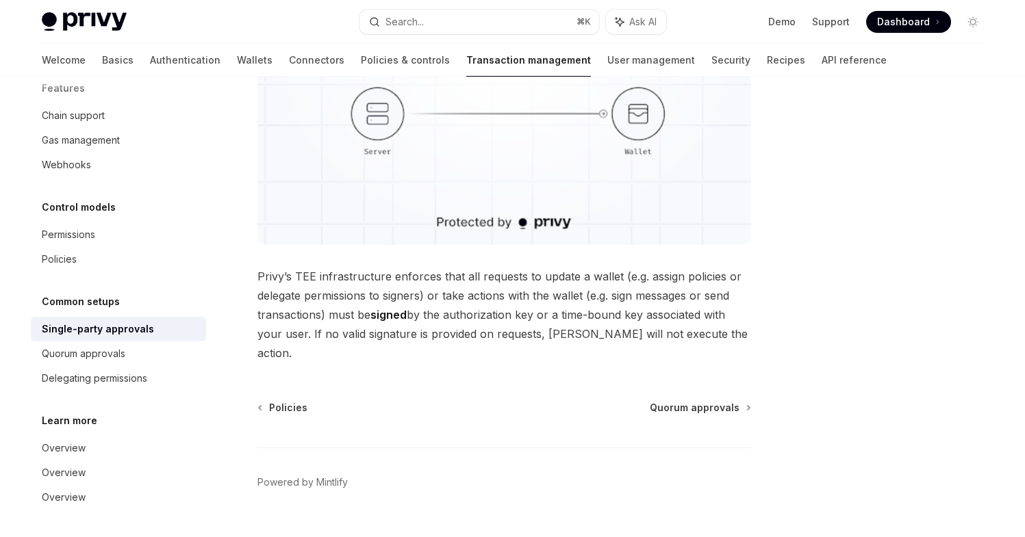
scroll to position [369, 0]
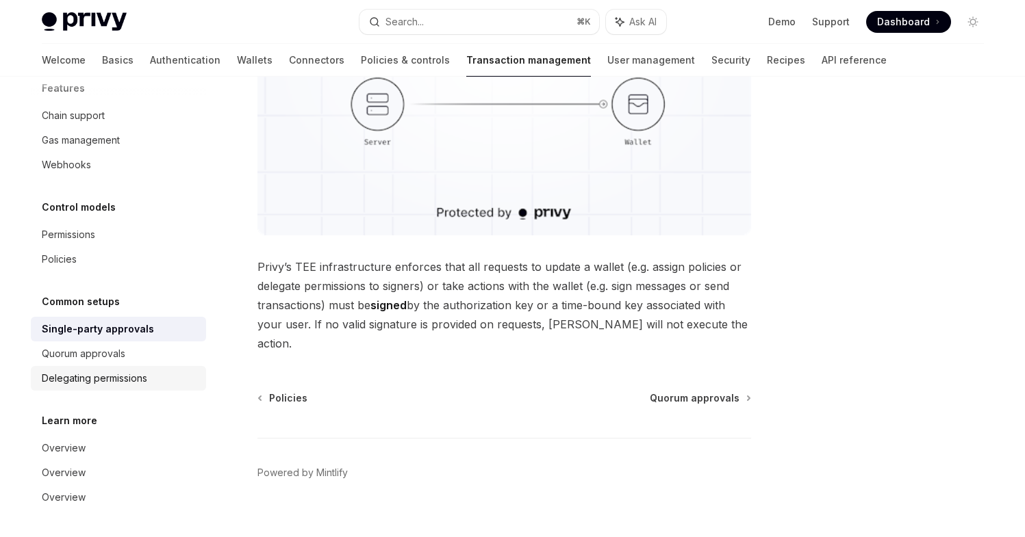
click at [135, 381] on div "Delegating permissions" at bounding box center [94, 378] width 105 height 16
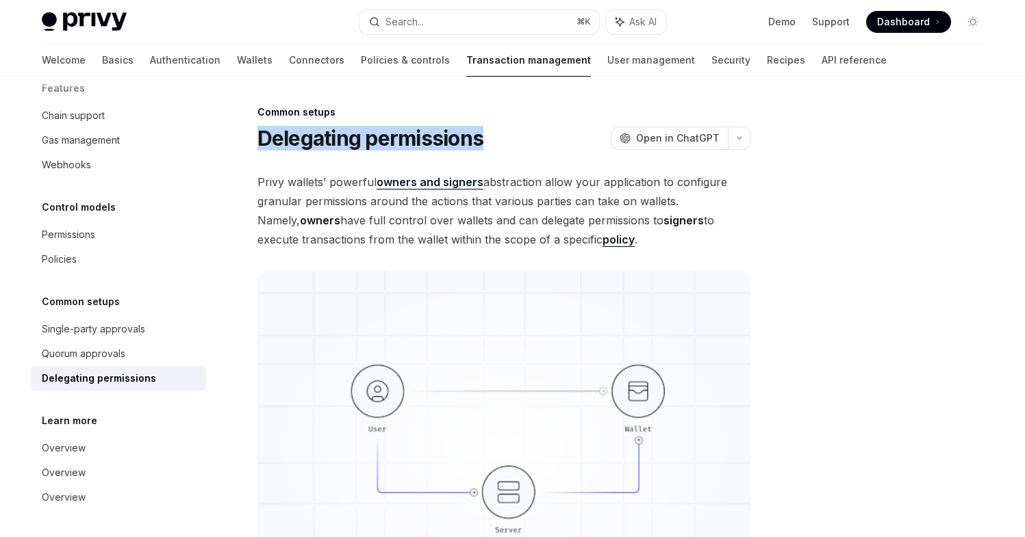
drag, startPoint x: 498, startPoint y: 143, endPoint x: 249, endPoint y: 132, distance: 250.1
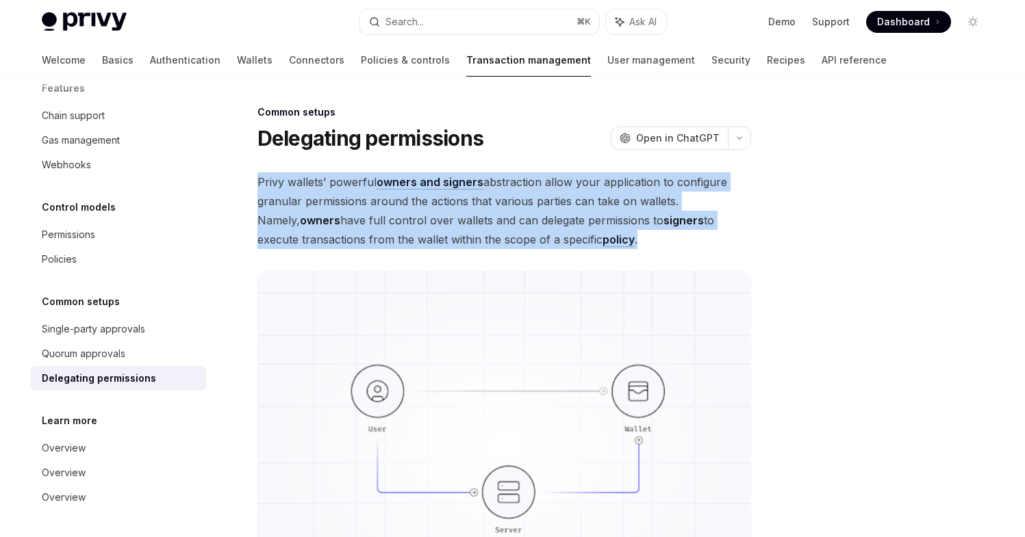
drag, startPoint x: 605, startPoint y: 245, endPoint x: 257, endPoint y: 183, distance: 353.2
click at [257, 183] on span "Privy wallets’ powerful owners and signers abstraction allow your application t…" at bounding box center [504, 211] width 494 height 77
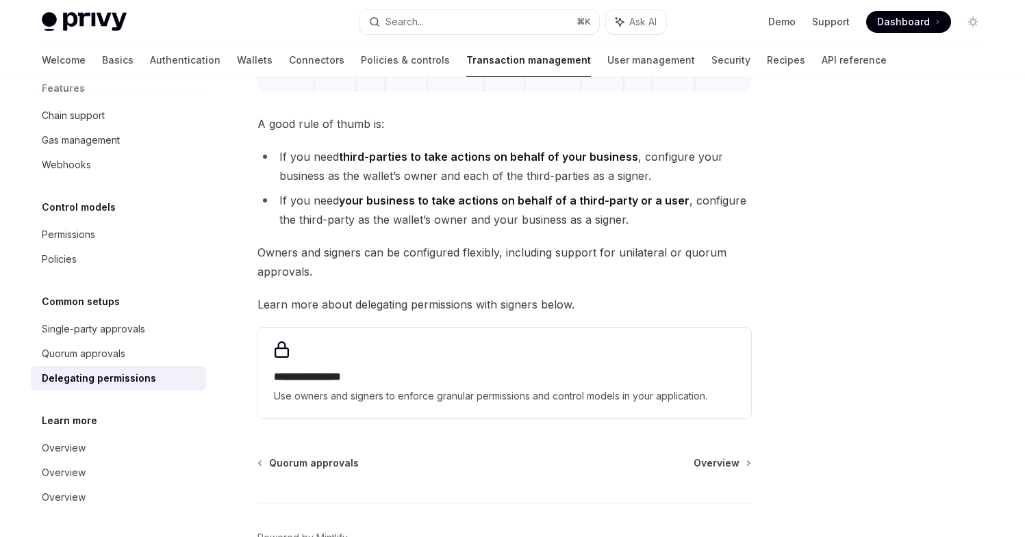
scroll to position [533, 0]
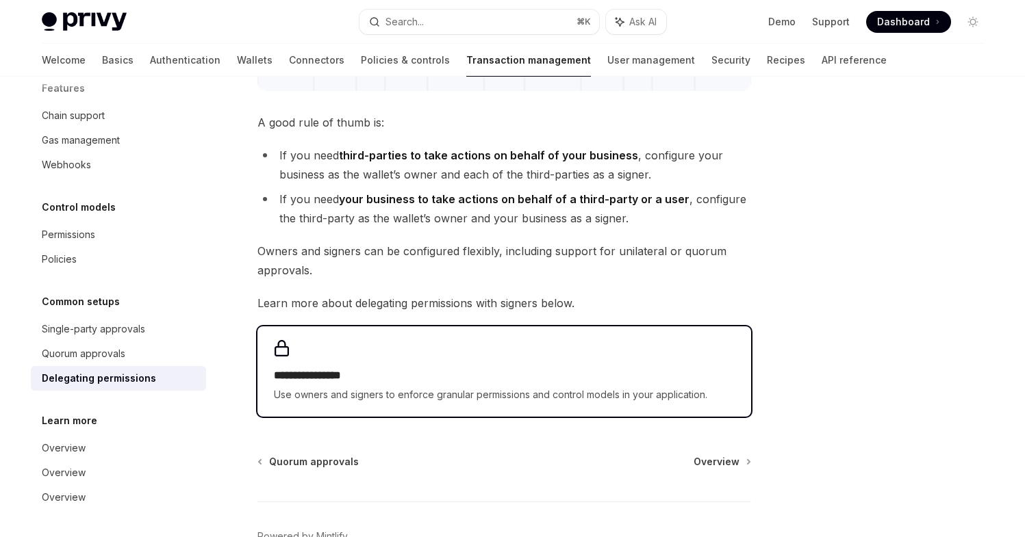
click at [481, 381] on h2 "**********" at bounding box center [504, 376] width 461 height 16
type textarea "*"
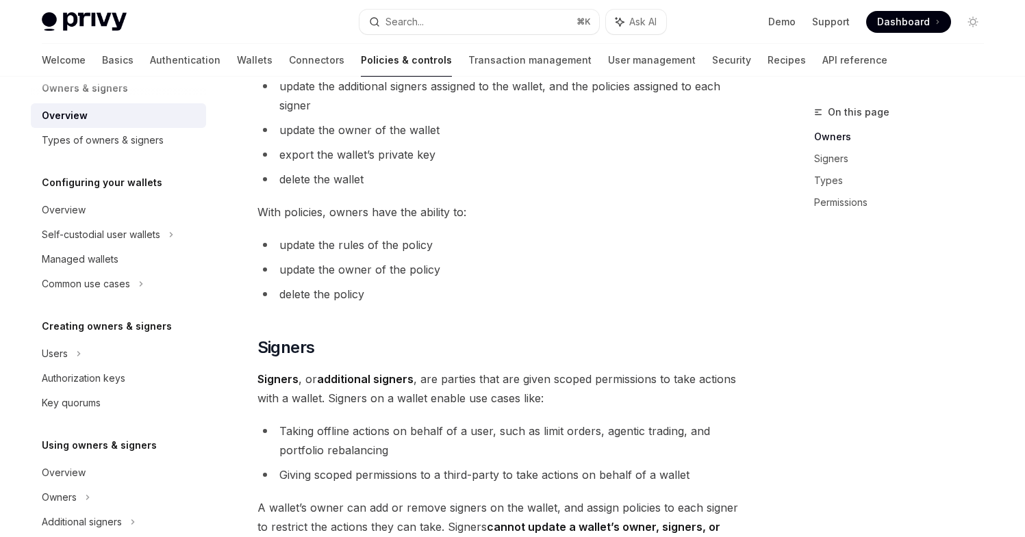
scroll to position [653, 0]
